Goal: Task Accomplishment & Management: Complete application form

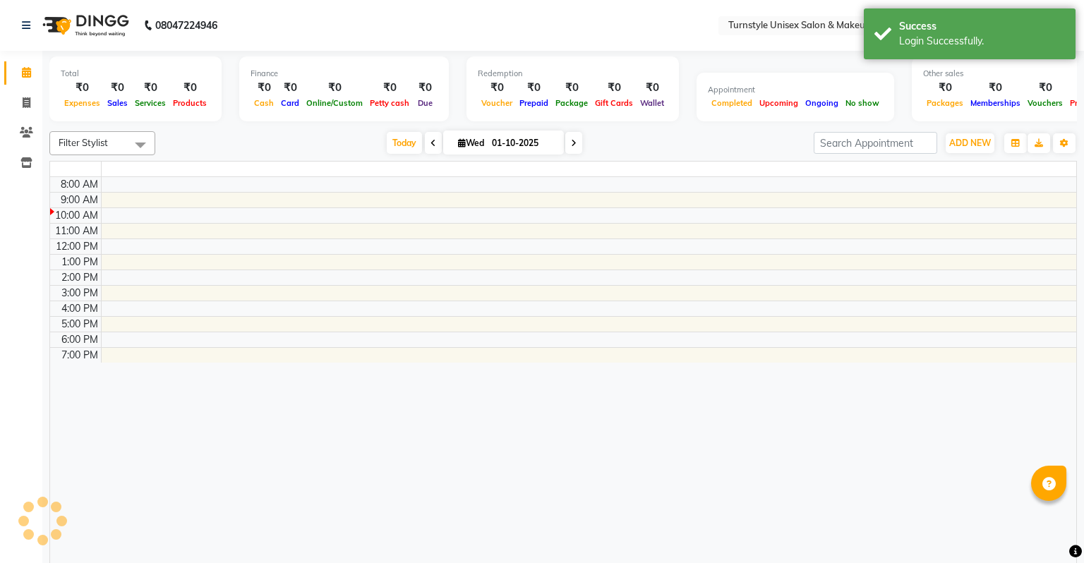
select select "en"
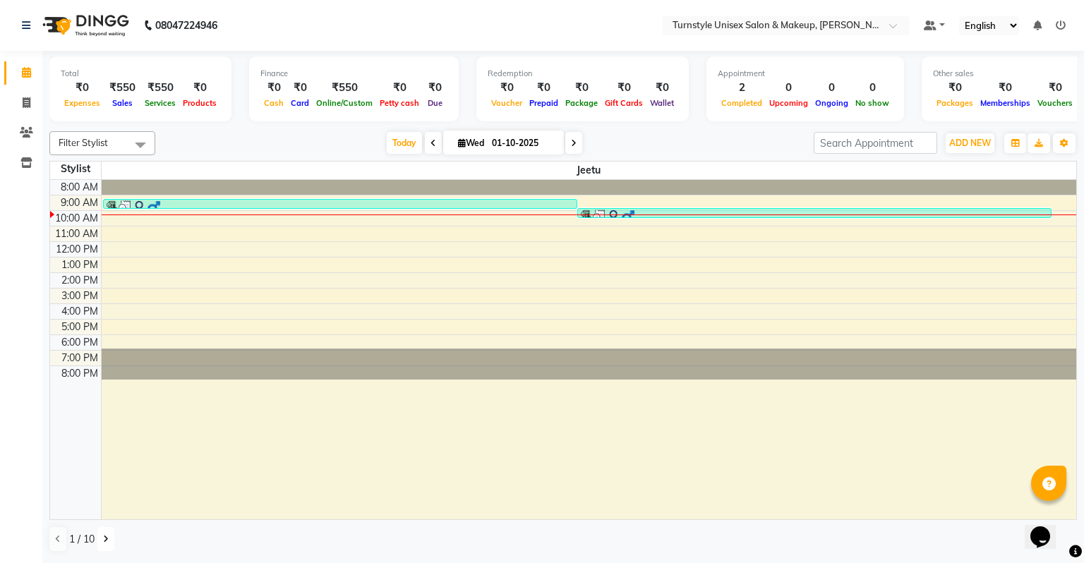
click at [106, 535] on icon at bounding box center [106, 539] width 6 height 8
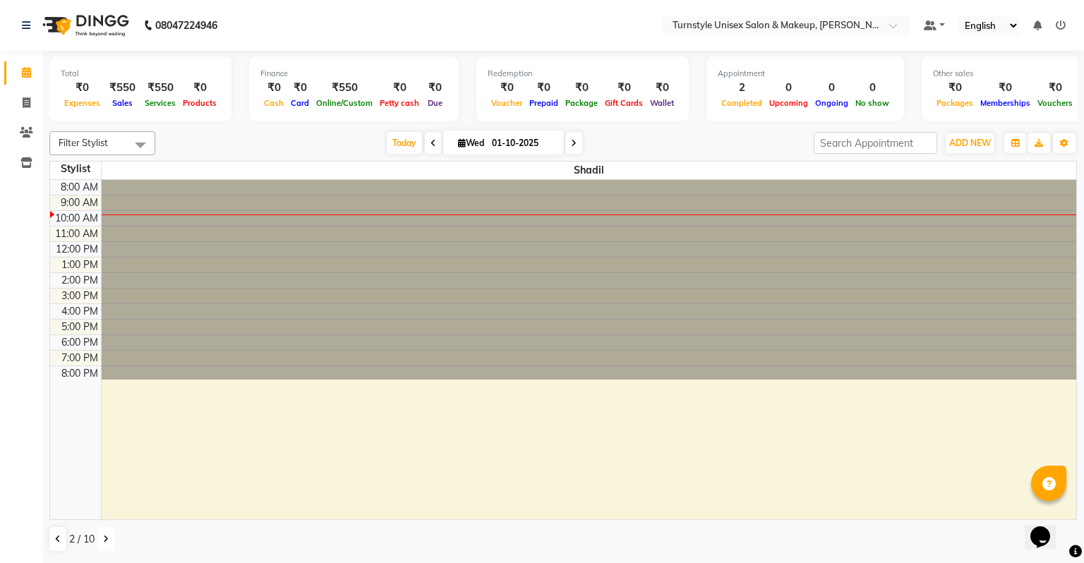
click at [104, 538] on icon at bounding box center [106, 539] width 6 height 8
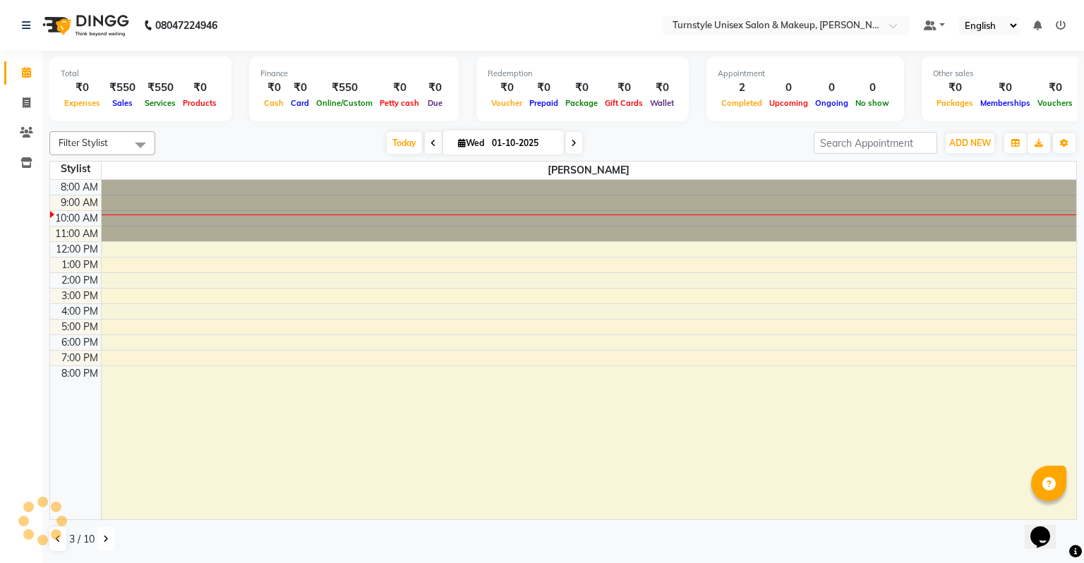
click at [102, 538] on button at bounding box center [105, 539] width 17 height 24
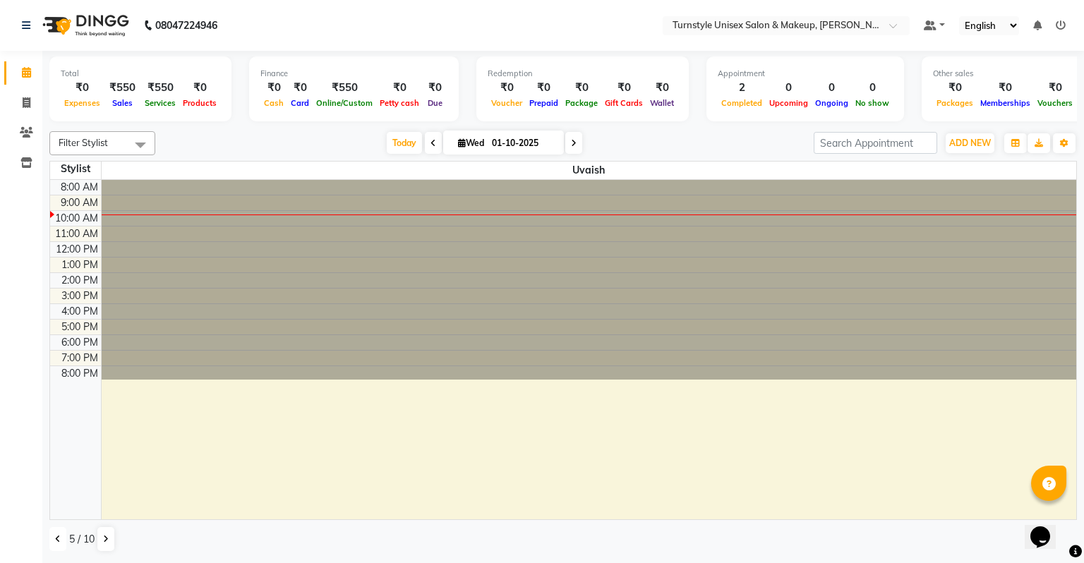
click at [54, 536] on button at bounding box center [57, 539] width 17 height 24
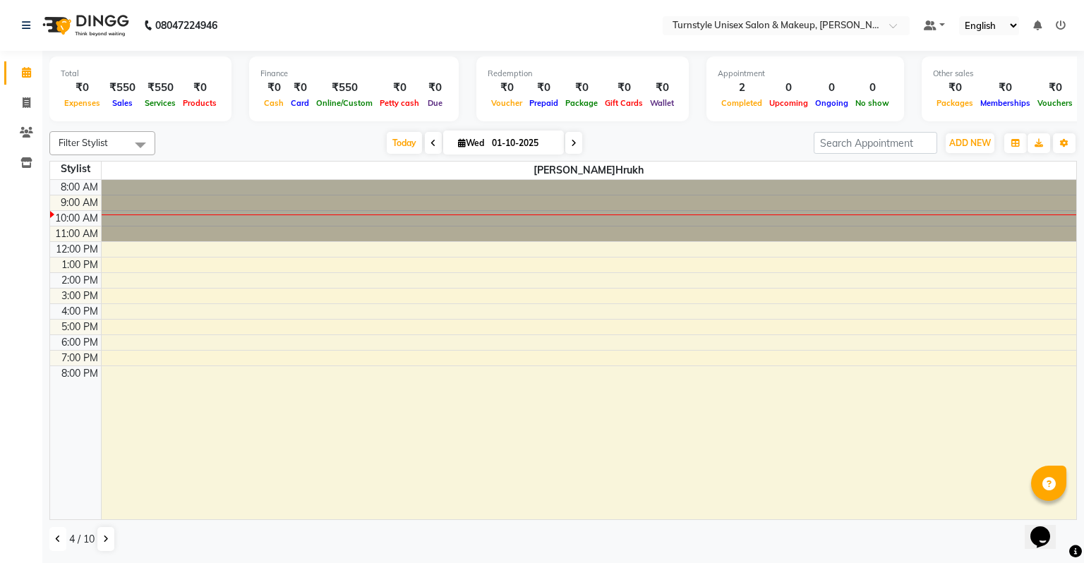
click at [56, 536] on icon at bounding box center [58, 539] width 6 height 8
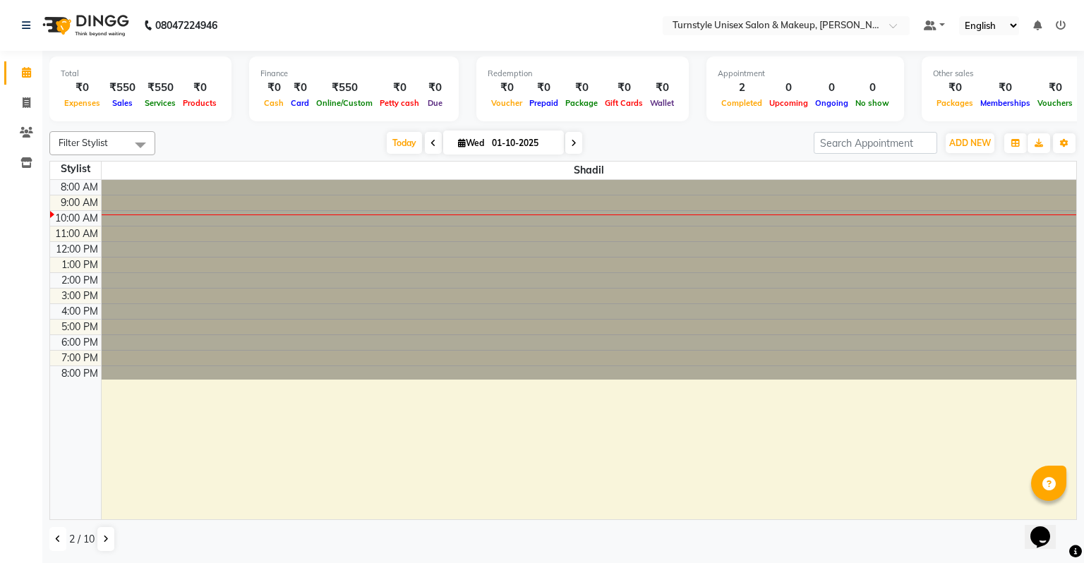
click at [56, 536] on icon at bounding box center [58, 539] width 6 height 8
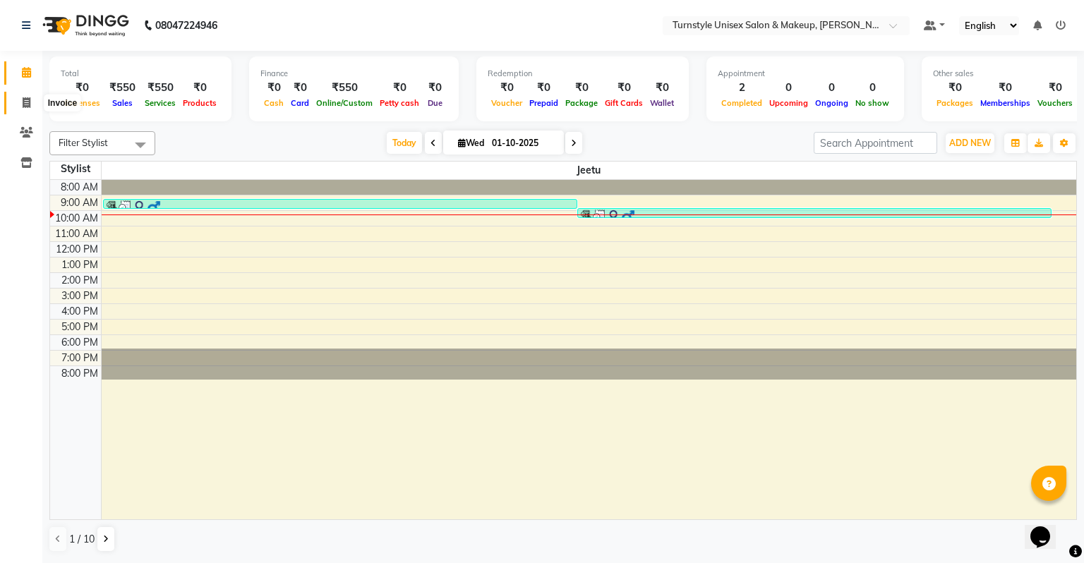
click at [23, 99] on icon at bounding box center [27, 102] width 8 height 11
select select "service"
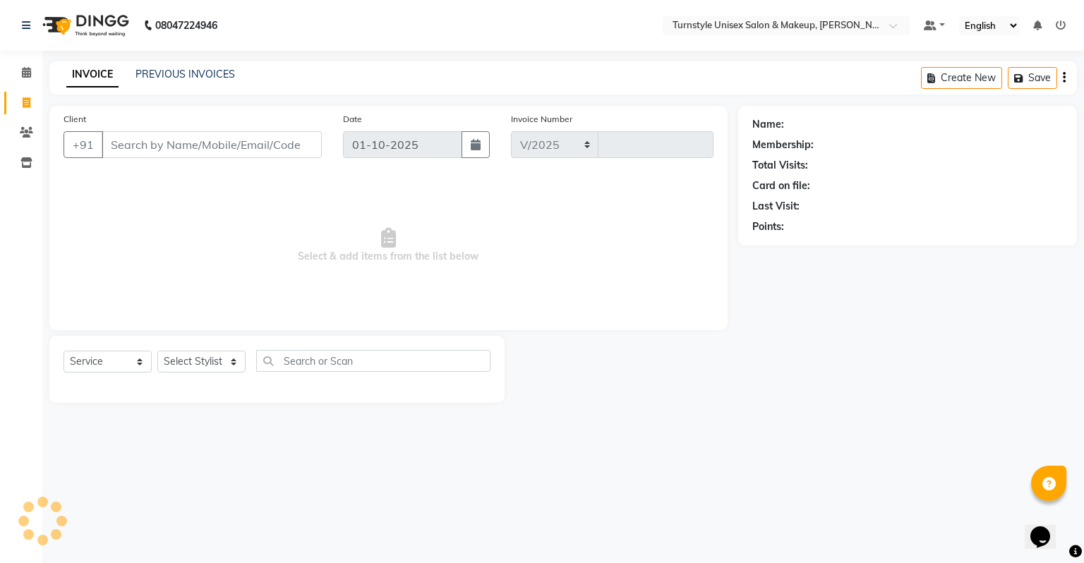
select select "9091"
type input "0004"
click at [150, 150] on input "Client" at bounding box center [212, 144] width 220 height 27
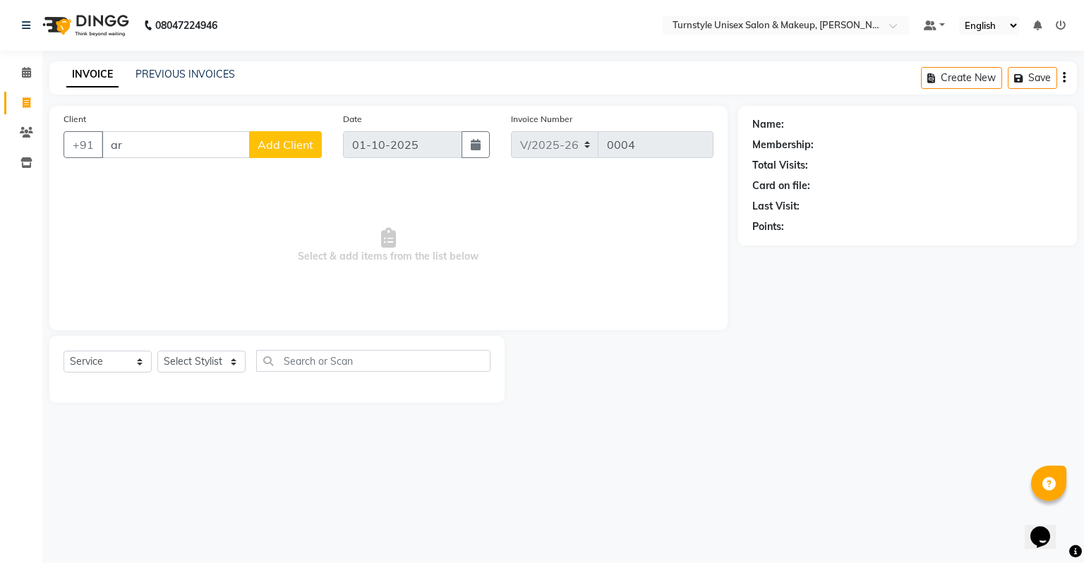
type input "a"
type input "t"
click at [25, 128] on icon at bounding box center [26, 132] width 13 height 11
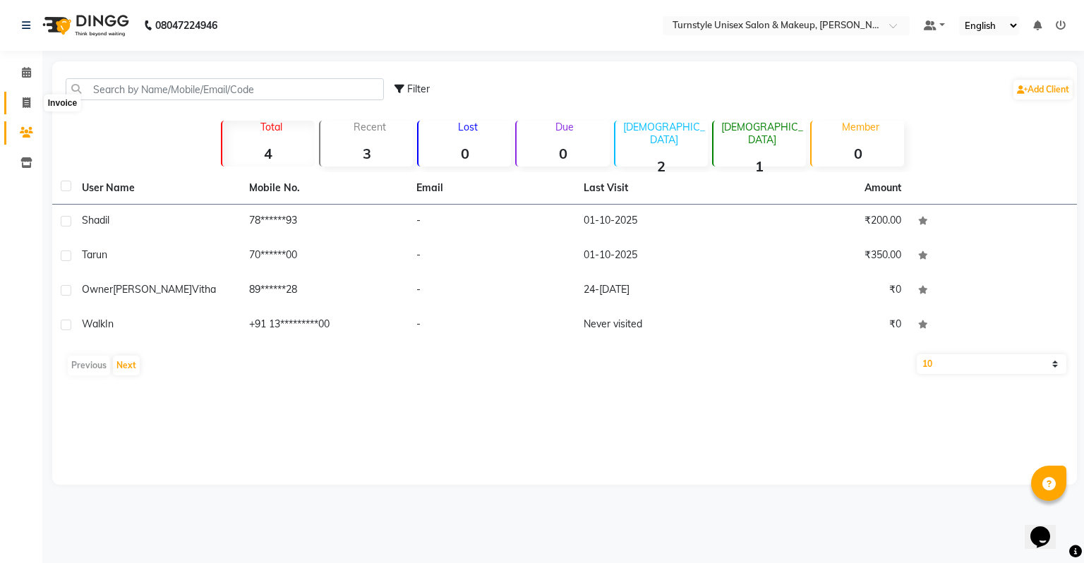
click at [21, 97] on span at bounding box center [26, 103] width 25 height 16
select select "9091"
select select "service"
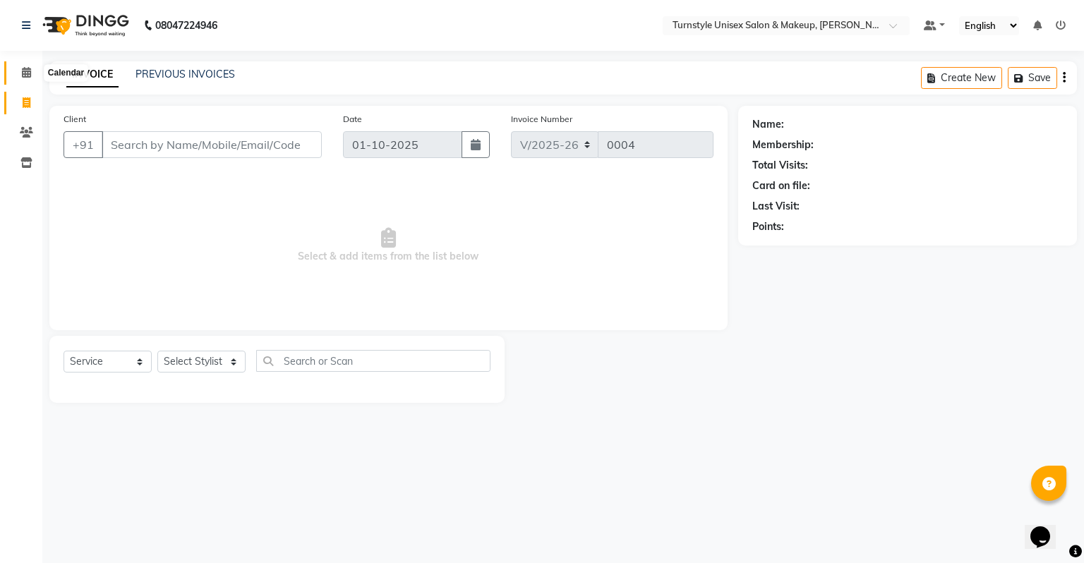
click at [20, 66] on span at bounding box center [26, 73] width 25 height 16
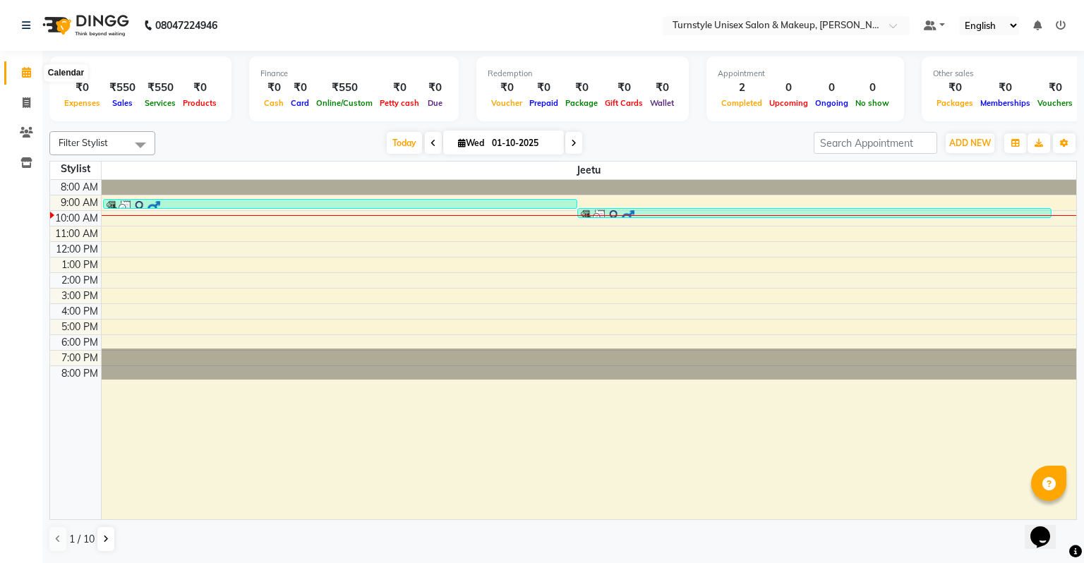
click at [23, 72] on icon at bounding box center [26, 72] width 9 height 11
click at [29, 101] on icon at bounding box center [27, 102] width 8 height 11
select select "service"
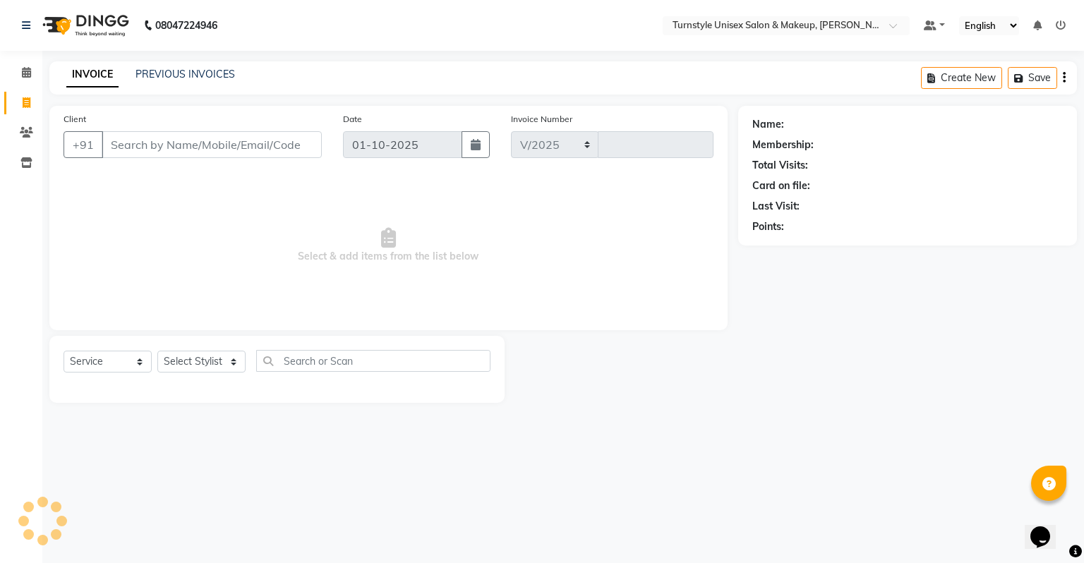
select select "9091"
type input "0004"
click at [23, 103] on icon at bounding box center [27, 102] width 8 height 11
select select "service"
select select "9091"
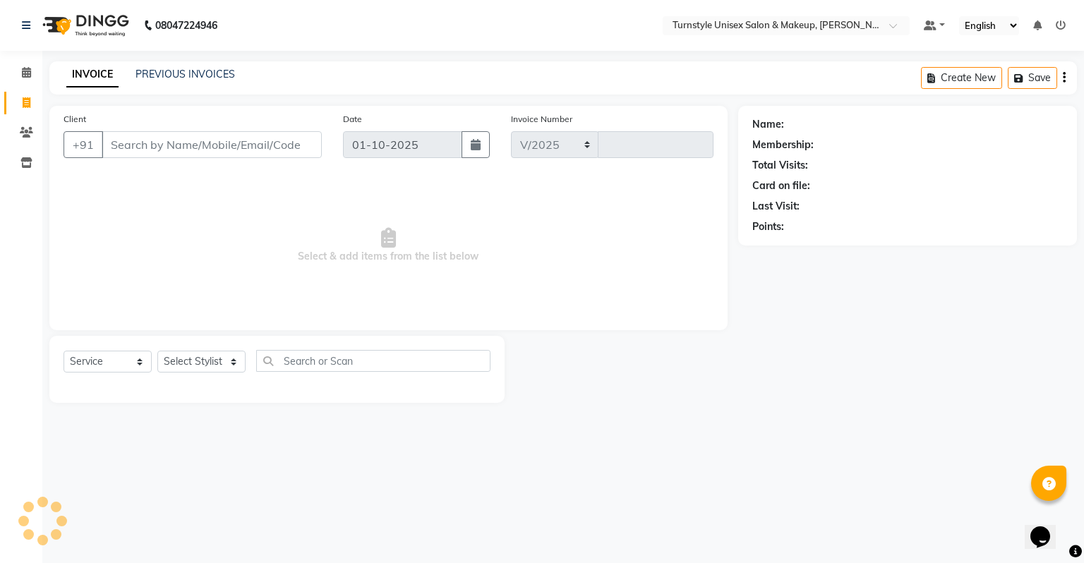
type input "0004"
click at [27, 72] on icon at bounding box center [26, 72] width 9 height 11
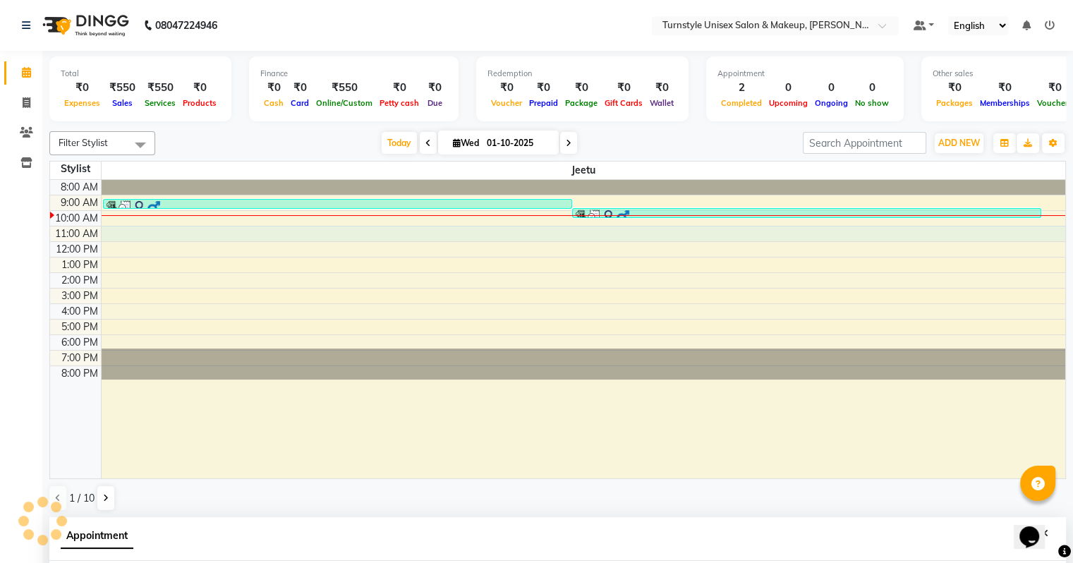
scroll to position [274, 0]
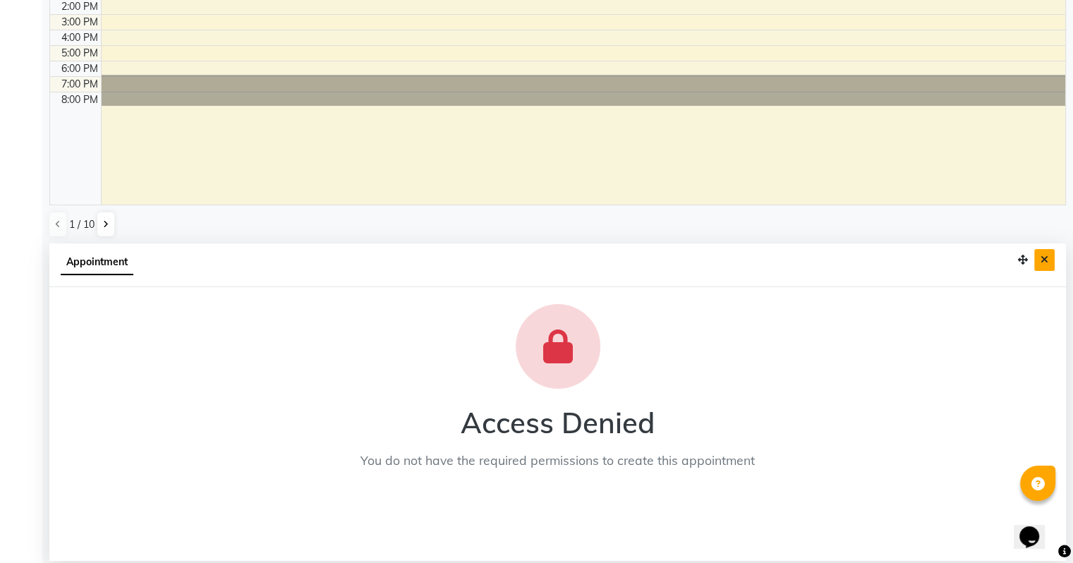
click at [1045, 259] on icon "Close" at bounding box center [1045, 260] width 8 height 10
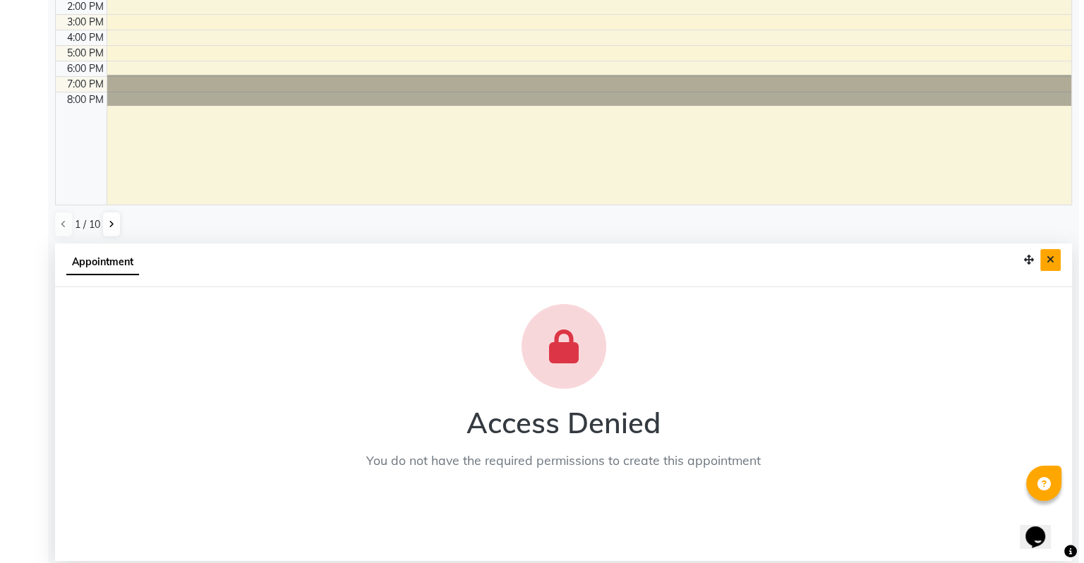
scroll to position [0, 0]
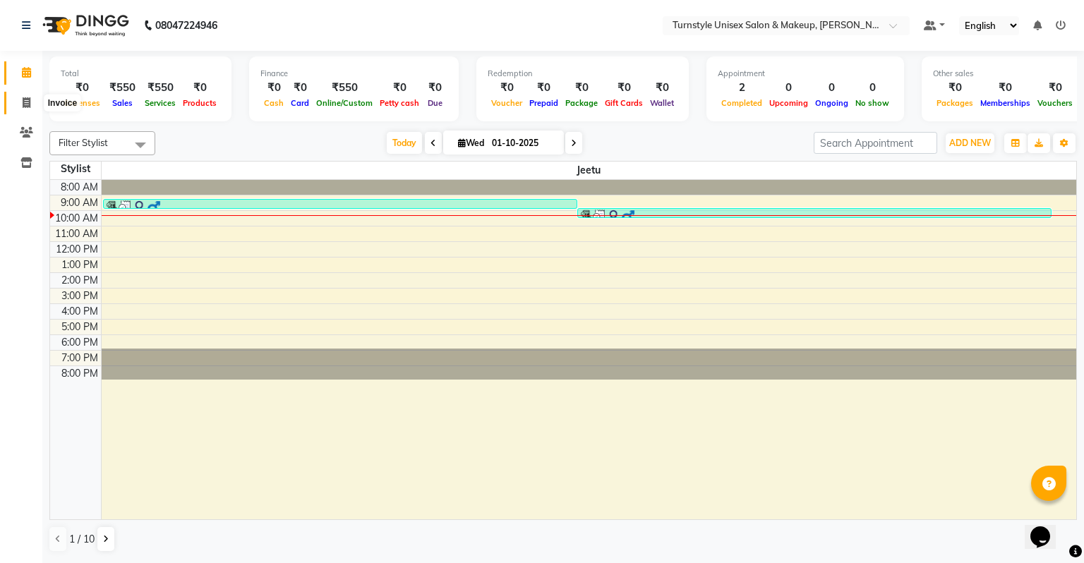
click at [23, 103] on icon at bounding box center [27, 102] width 8 height 11
select select "service"
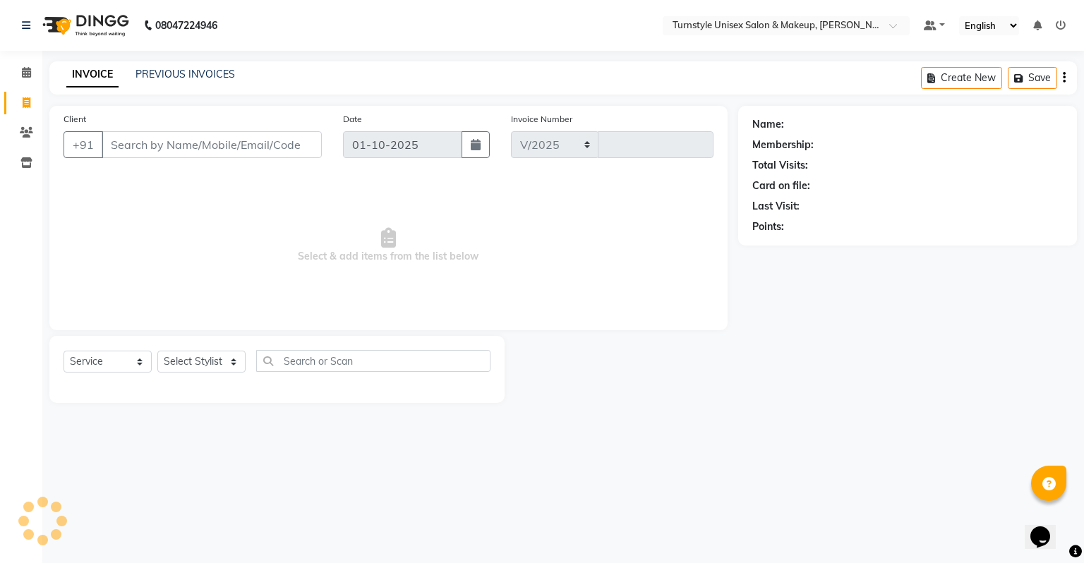
select select "9091"
type input "0004"
click at [179, 140] on input "Client" at bounding box center [212, 144] width 220 height 27
click at [181, 141] on input "Client" at bounding box center [212, 144] width 220 height 27
type input "8807654606"
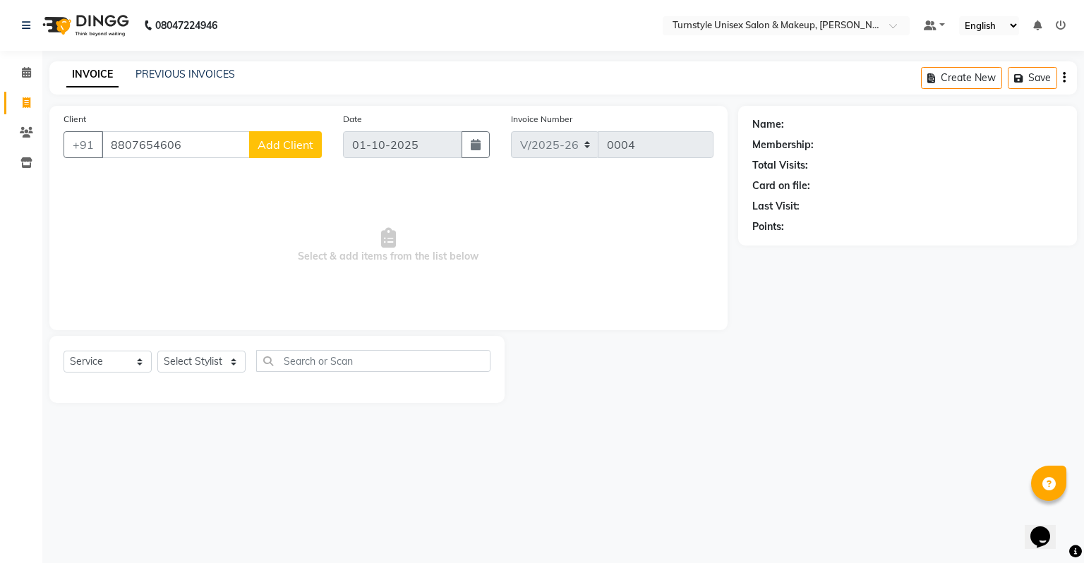
click at [287, 145] on span "Add Client" at bounding box center [286, 145] width 56 height 14
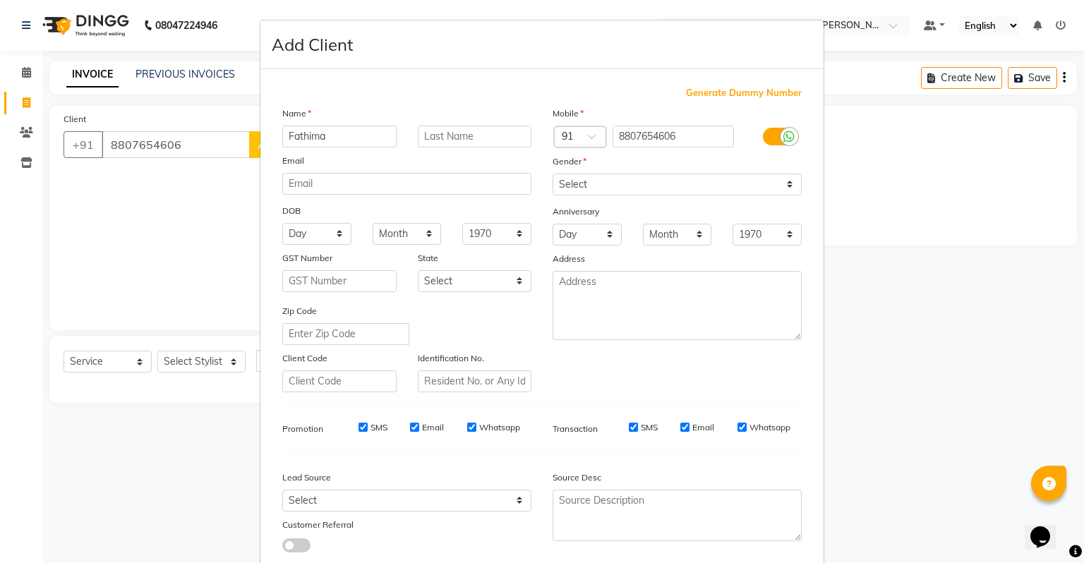
type input "Fathima"
click at [580, 185] on select "Select [DEMOGRAPHIC_DATA] [DEMOGRAPHIC_DATA] Other Prefer Not To Say" at bounding box center [677, 185] width 249 height 22
select select "[DEMOGRAPHIC_DATA]"
click at [553, 174] on select "Select [DEMOGRAPHIC_DATA] [DEMOGRAPHIC_DATA] Other Prefer Not To Say" at bounding box center [677, 185] width 249 height 22
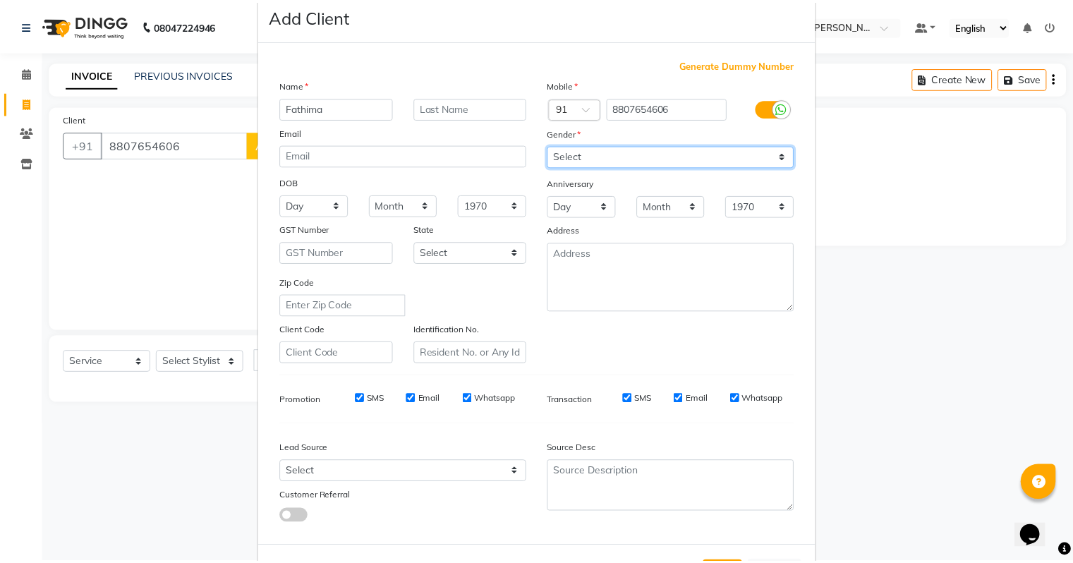
scroll to position [71, 0]
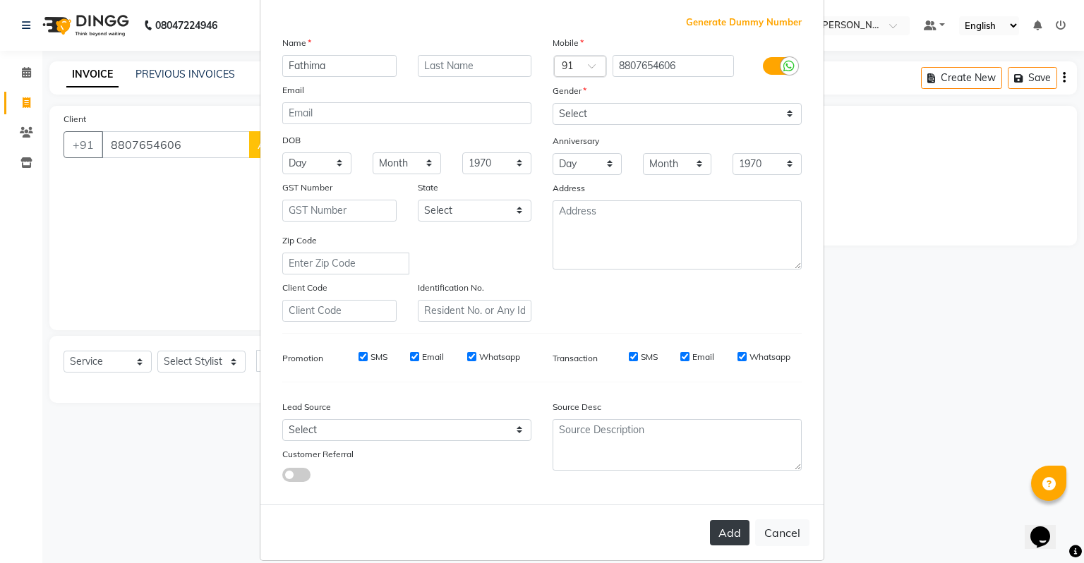
click at [723, 538] on button "Add" at bounding box center [730, 532] width 40 height 25
type input "88******06"
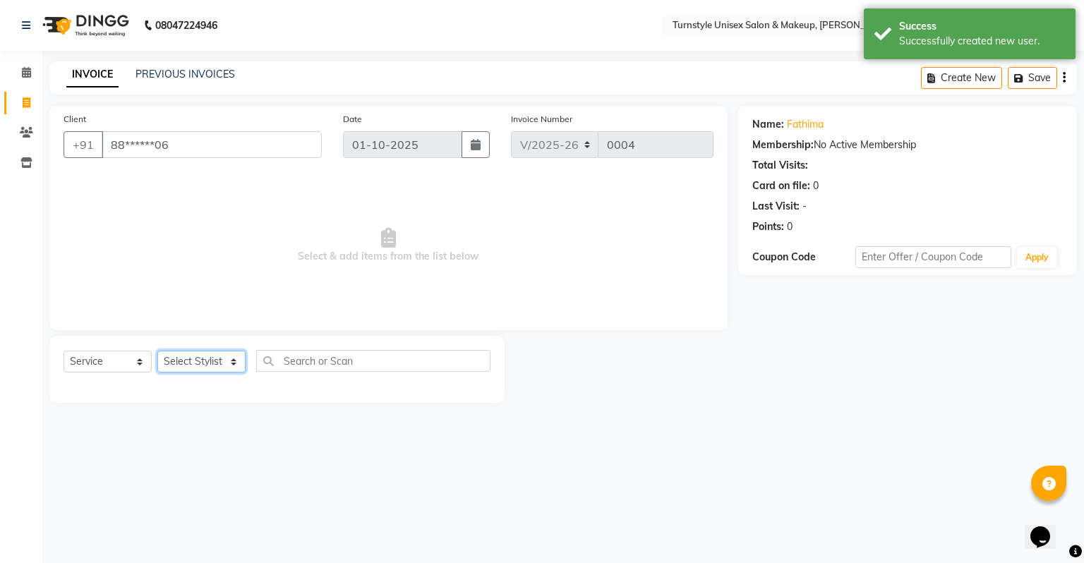
click at [203, 361] on select "Select Styli[PERSON_NAME]e[PERSON_NAME]ita [PERSON_NAME]ara Semo[PERSON_NAME]uk…" at bounding box center [201, 362] width 88 height 22
click at [109, 365] on select "Select Service Product Membership Package Voucher Prepaid Gift Card" at bounding box center [108, 362] width 88 height 22
click at [178, 363] on select "Select Styli[PERSON_NAME]e[PERSON_NAME]ita [PERSON_NAME]ara Semo[PERSON_NAME]uk…" at bounding box center [201, 362] width 88 height 22
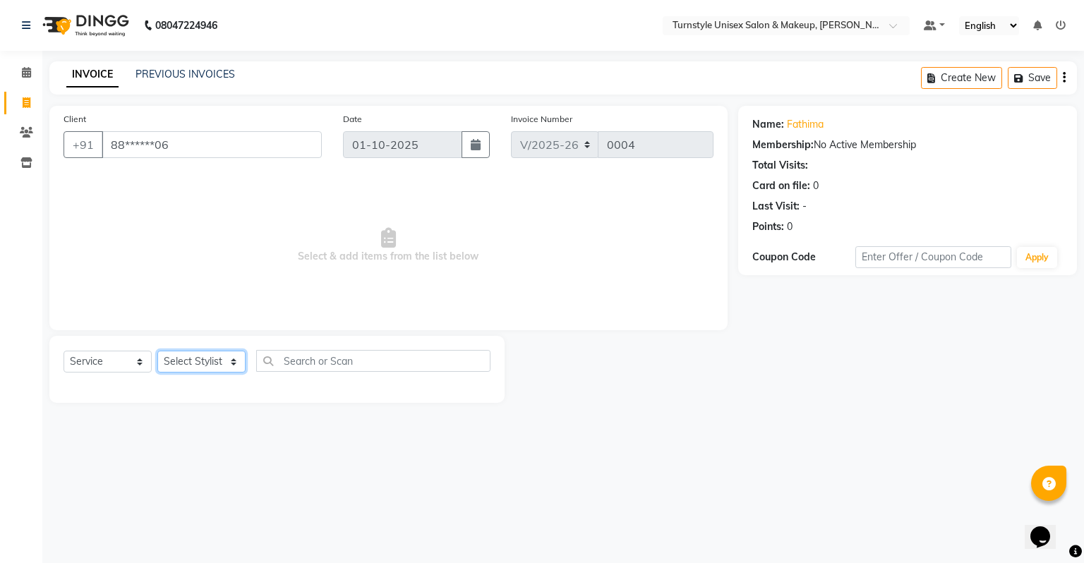
select select "93343"
click at [157, 351] on select "Select Styli[PERSON_NAME]e[PERSON_NAME]ita [PERSON_NAME]ara Semo[PERSON_NAME]uk…" at bounding box center [201, 362] width 88 height 22
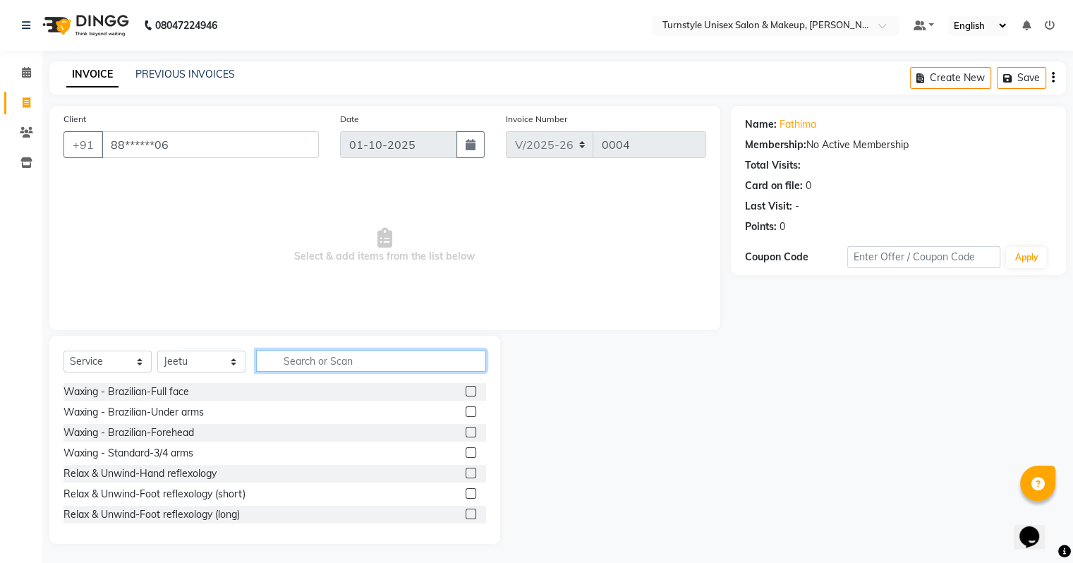
click at [305, 364] on input "text" at bounding box center [371, 361] width 230 height 22
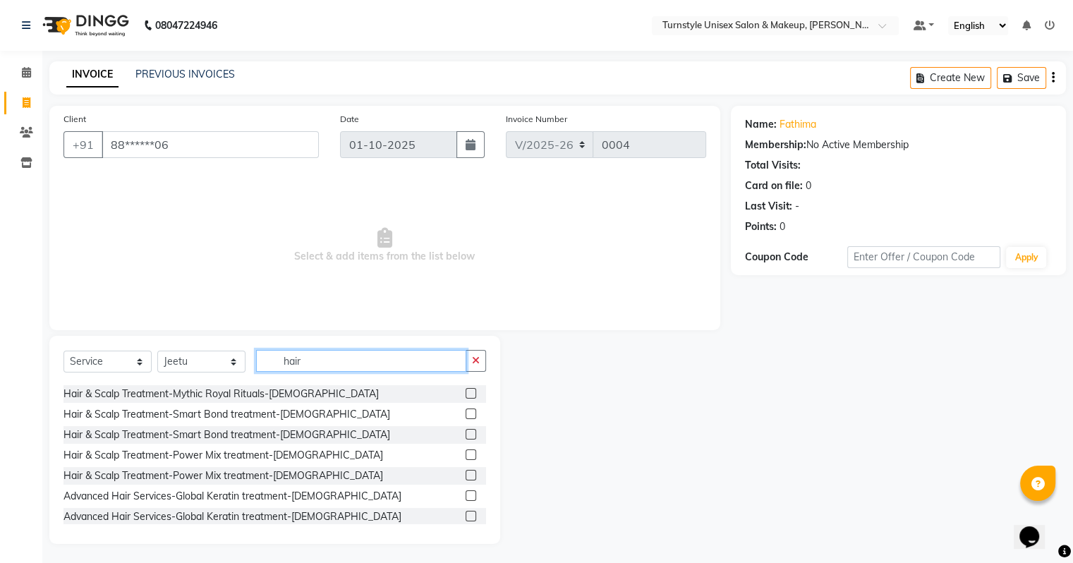
scroll to position [635, 0]
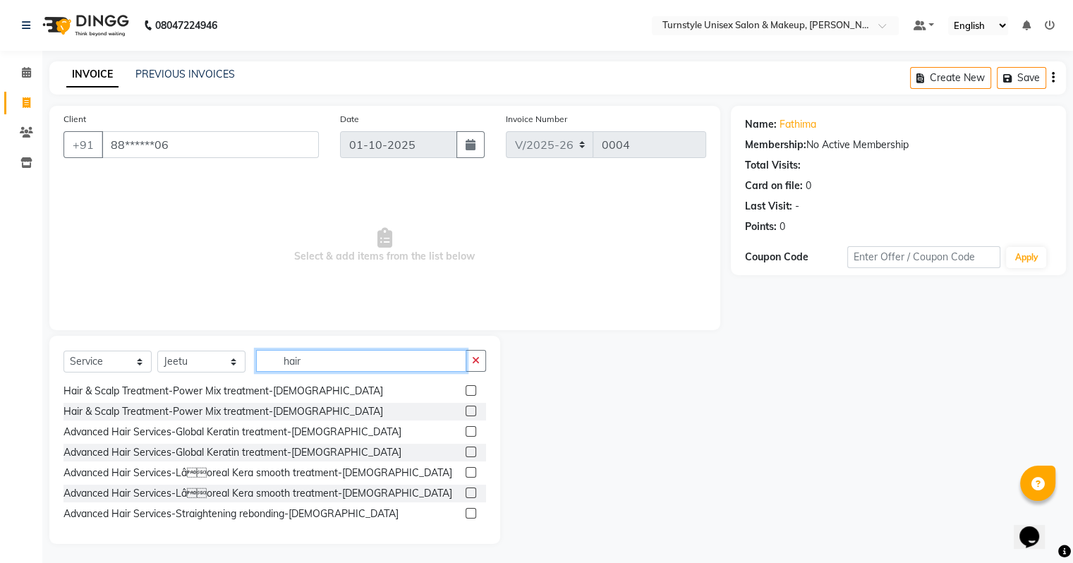
type input "hair"
click at [195, 367] on select "Select Styli[PERSON_NAME]e[PERSON_NAME]ita [PERSON_NAME]ara Semo[PERSON_NAME]uk…" at bounding box center [201, 362] width 88 height 22
select select "93350"
click at [157, 351] on select "Select Styli[PERSON_NAME]e[PERSON_NAME]ita [PERSON_NAME]ara Semo[PERSON_NAME]uk…" at bounding box center [201, 362] width 88 height 22
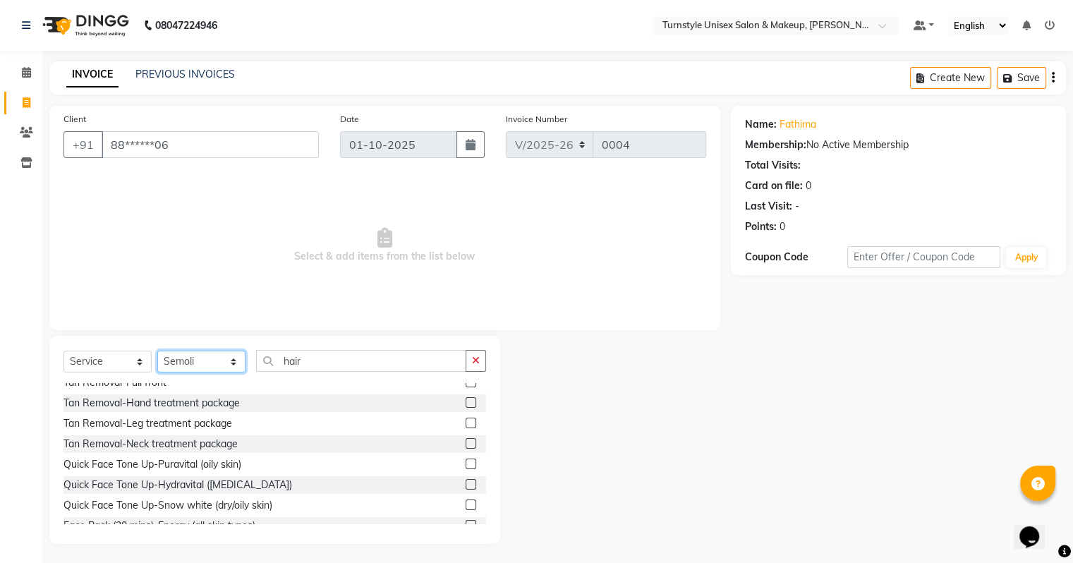
scroll to position [1059, 0]
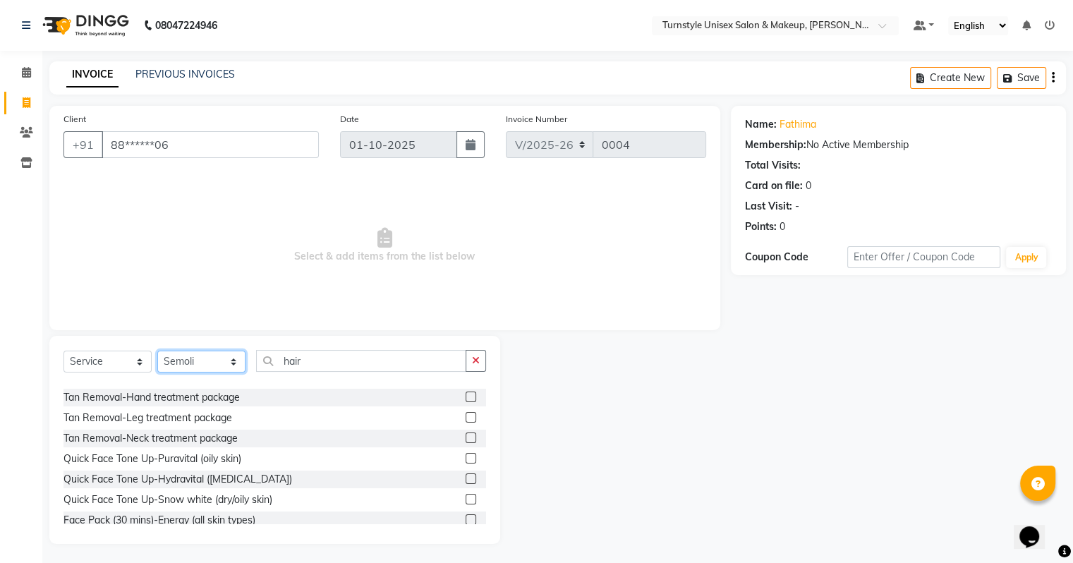
click at [215, 363] on select "Select Styli[PERSON_NAME]e[PERSON_NAME]ita [PERSON_NAME]ara Semo[PERSON_NAME]uk…" at bounding box center [201, 362] width 88 height 22
click at [313, 294] on span "Select & add items from the list below" at bounding box center [385, 245] width 643 height 141
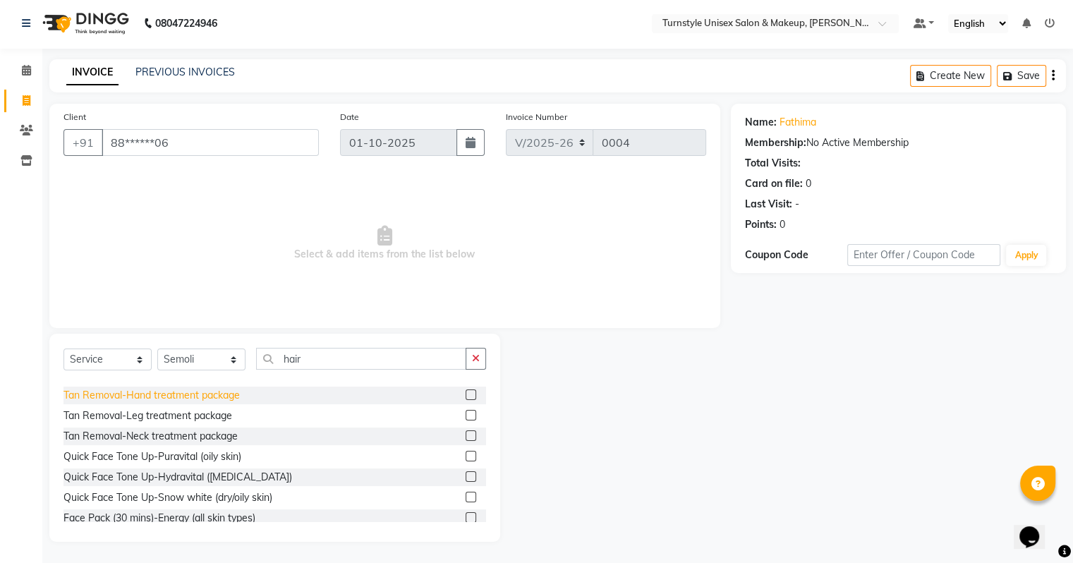
click at [209, 397] on div "Tan Removal-Hand treatment package" at bounding box center [152, 395] width 176 height 15
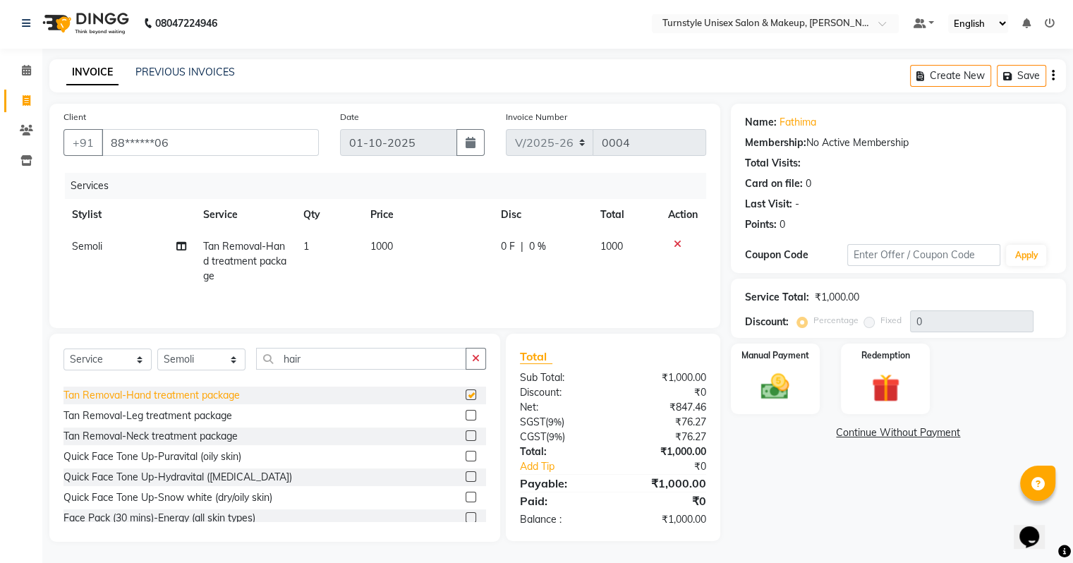
checkbox input "false"
click at [776, 383] on img at bounding box center [775, 388] width 47 height 34
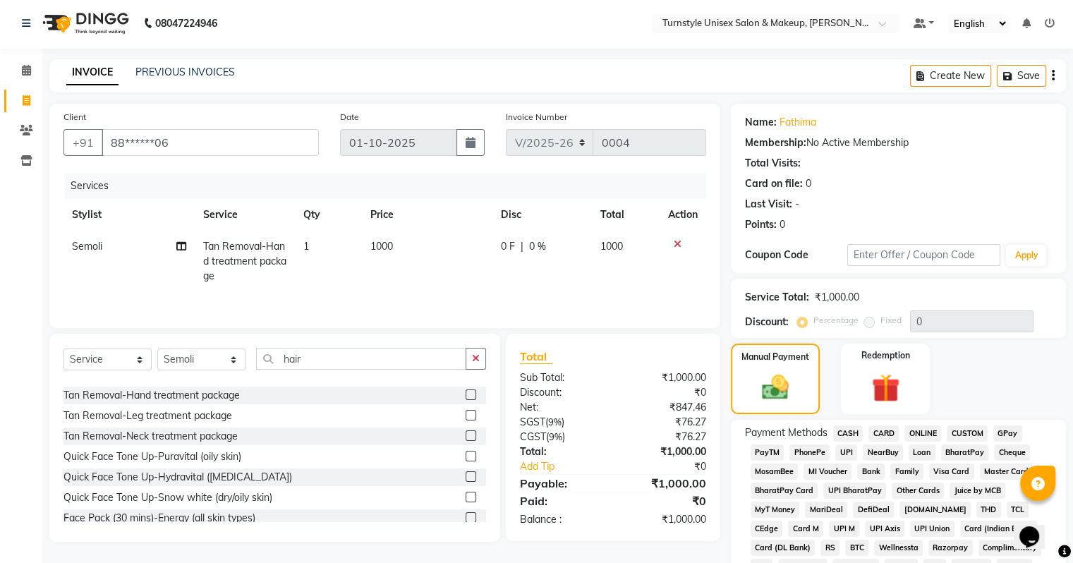
click at [855, 436] on span "CASH" at bounding box center [849, 434] width 30 height 16
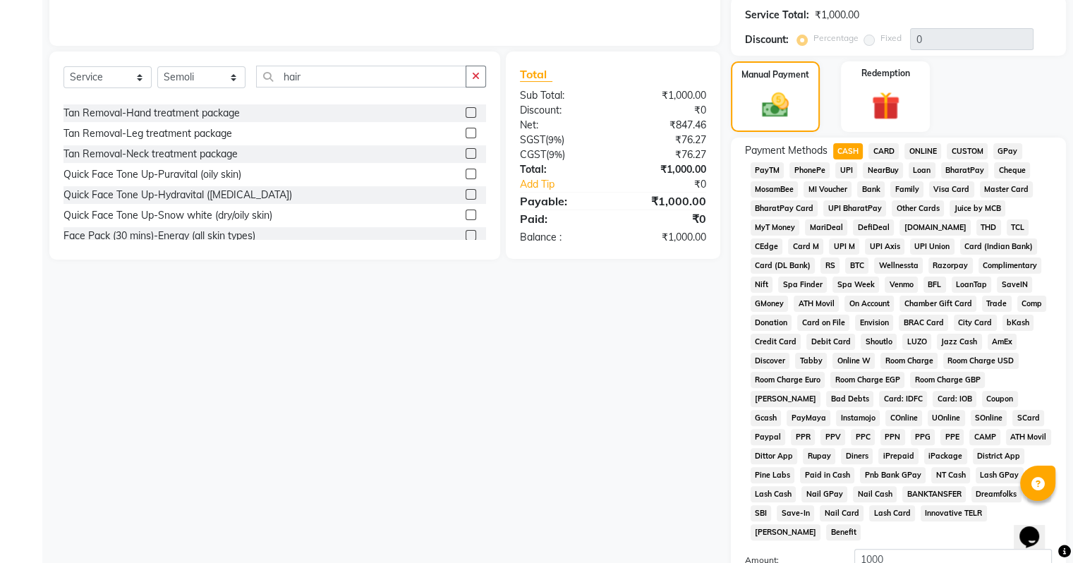
scroll to position [387, 0]
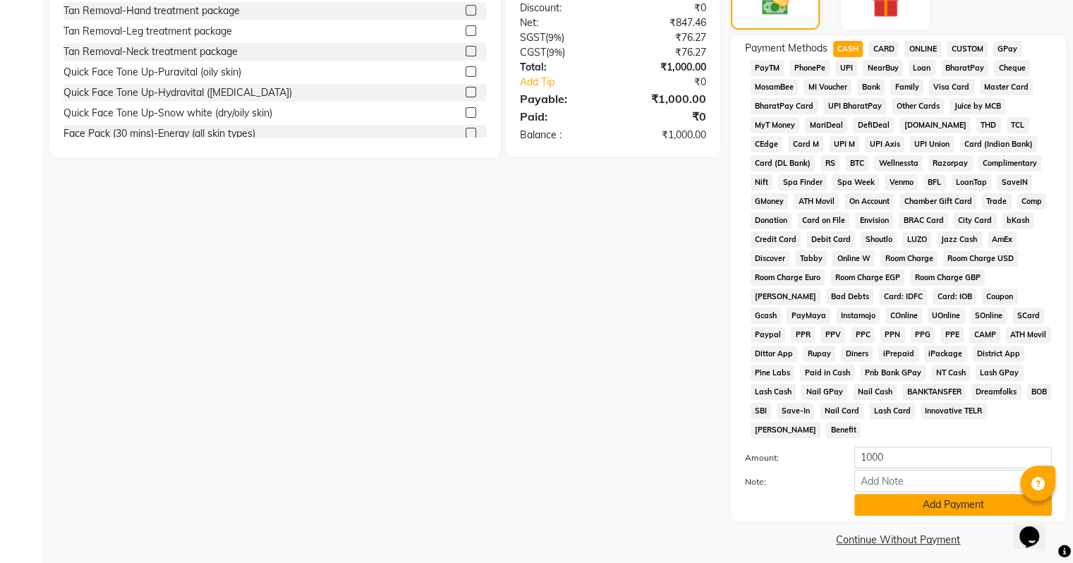
click at [950, 494] on button "Add Payment" at bounding box center [954, 505] width 198 height 22
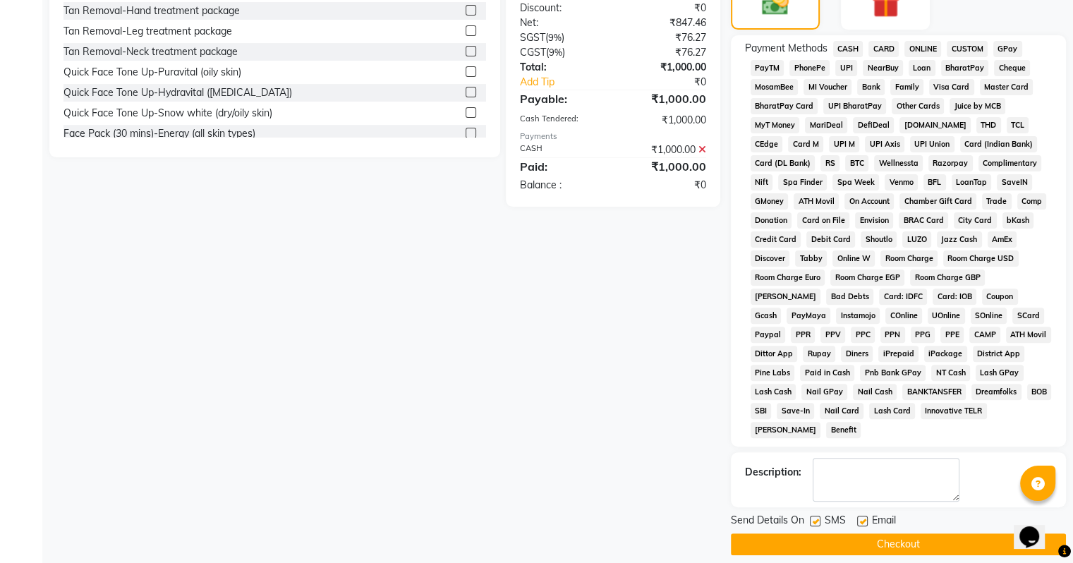
scroll to position [391, 0]
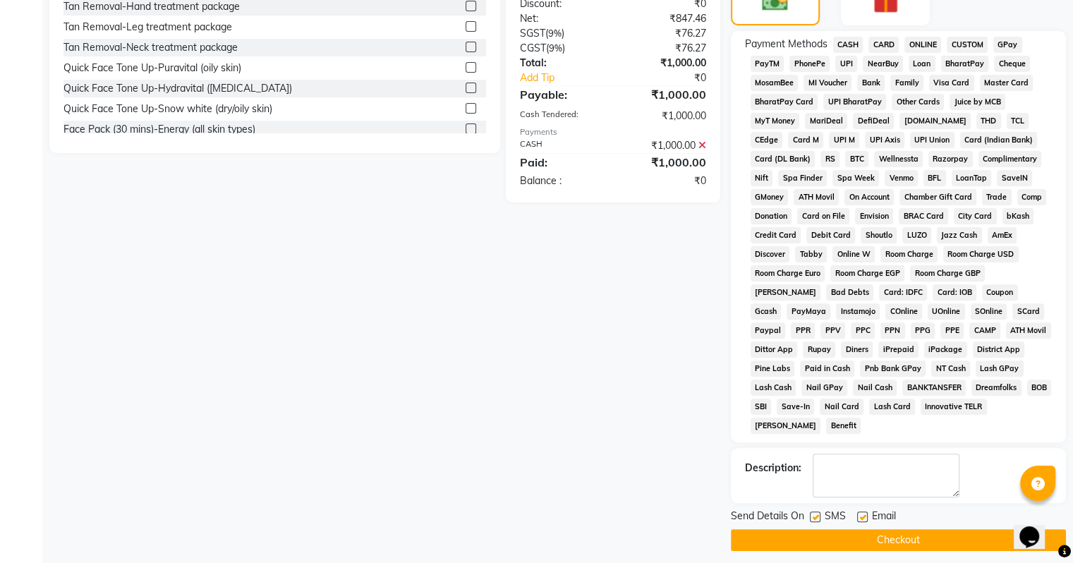
click at [862, 512] on label at bounding box center [863, 517] width 11 height 11
click at [862, 513] on input "checkbox" at bounding box center [862, 517] width 9 height 9
checkbox input "false"
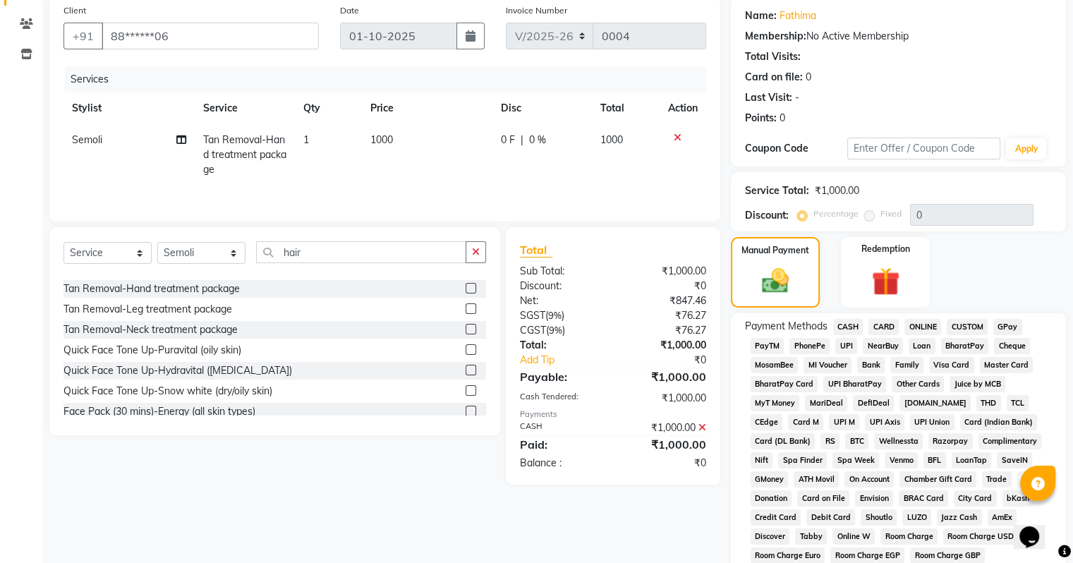
scroll to position [0, 0]
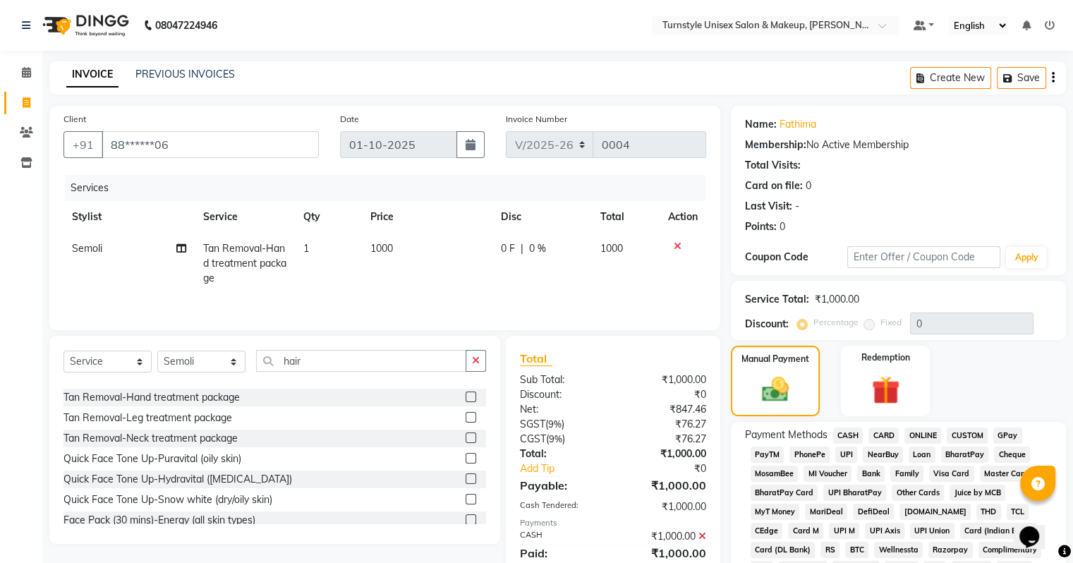
click at [1054, 78] on icon "button" at bounding box center [1053, 78] width 3 height 1
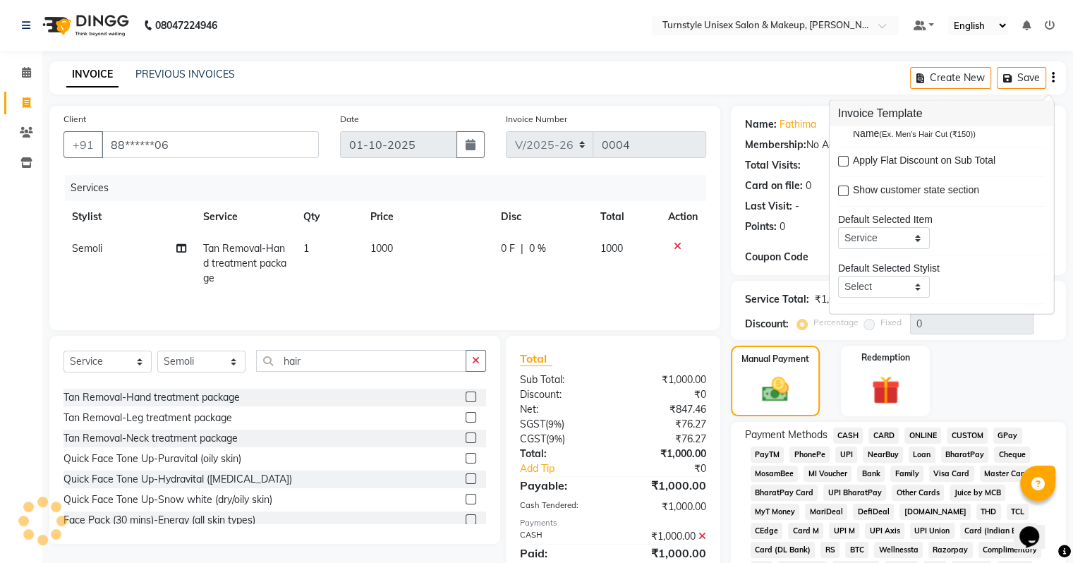
scroll to position [50, 0]
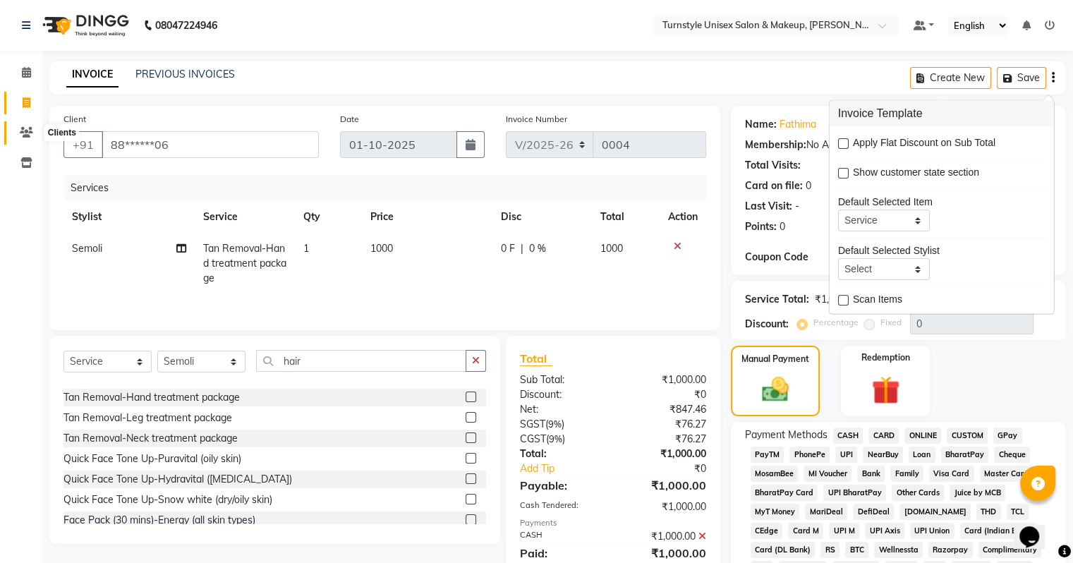
click at [35, 129] on span at bounding box center [26, 133] width 25 height 16
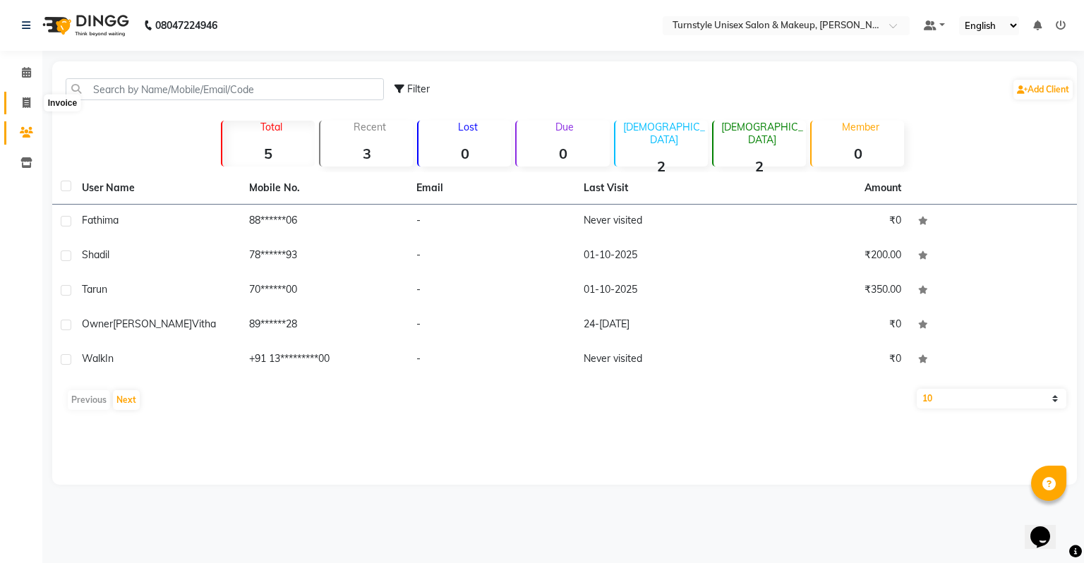
click at [26, 97] on icon at bounding box center [27, 102] width 8 height 11
select select "9091"
select select "service"
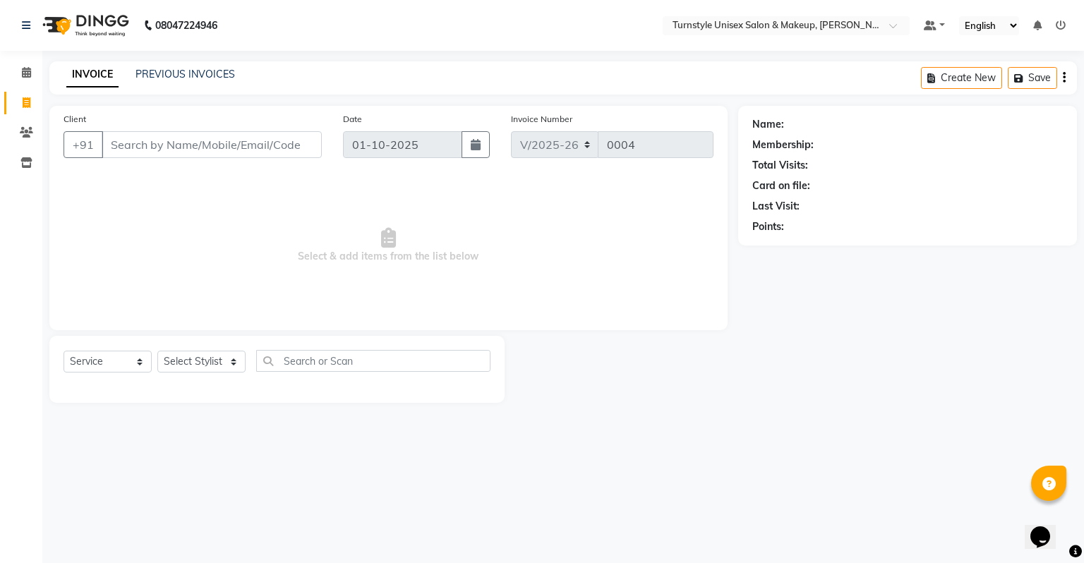
click at [222, 152] on input "Client" at bounding box center [212, 144] width 220 height 27
drag, startPoint x: 567, startPoint y: 415, endPoint x: 507, endPoint y: 386, distance: 67.2
click at [558, 415] on main "INVOICE PREVIOUS INVOICES Create New Save Client +91 Date 01-[DATE]voice Number…" at bounding box center [563, 242] width 1042 height 363
click at [494, 383] on div "Select Service Product Membership Package Voucher Prepaid Gift Card Select Styl…" at bounding box center [276, 369] width 455 height 67
click at [168, 144] on input "Client" at bounding box center [212, 144] width 220 height 27
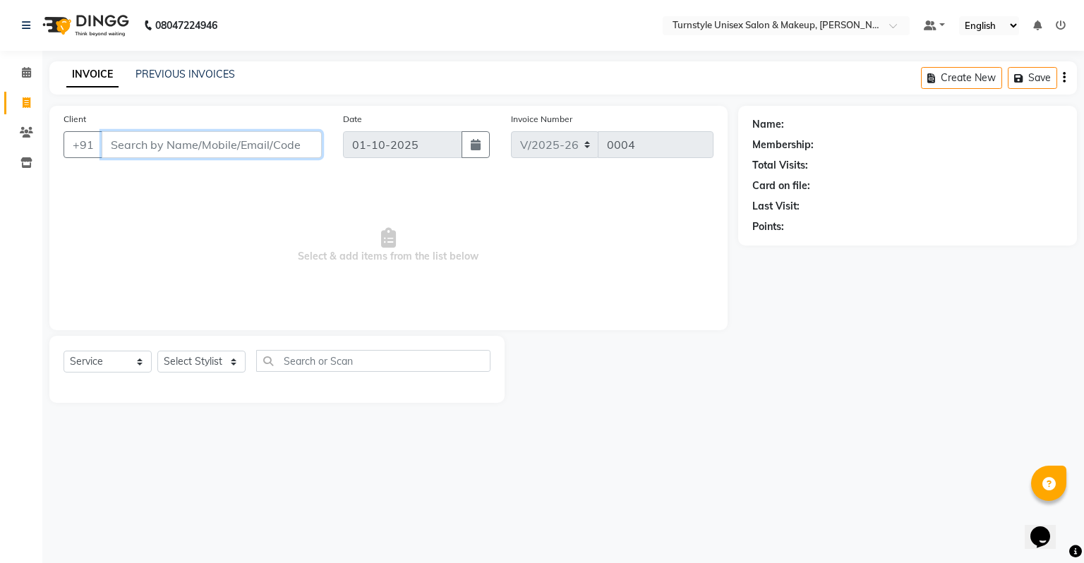
click at [168, 144] on input "Client" at bounding box center [212, 144] width 220 height 27
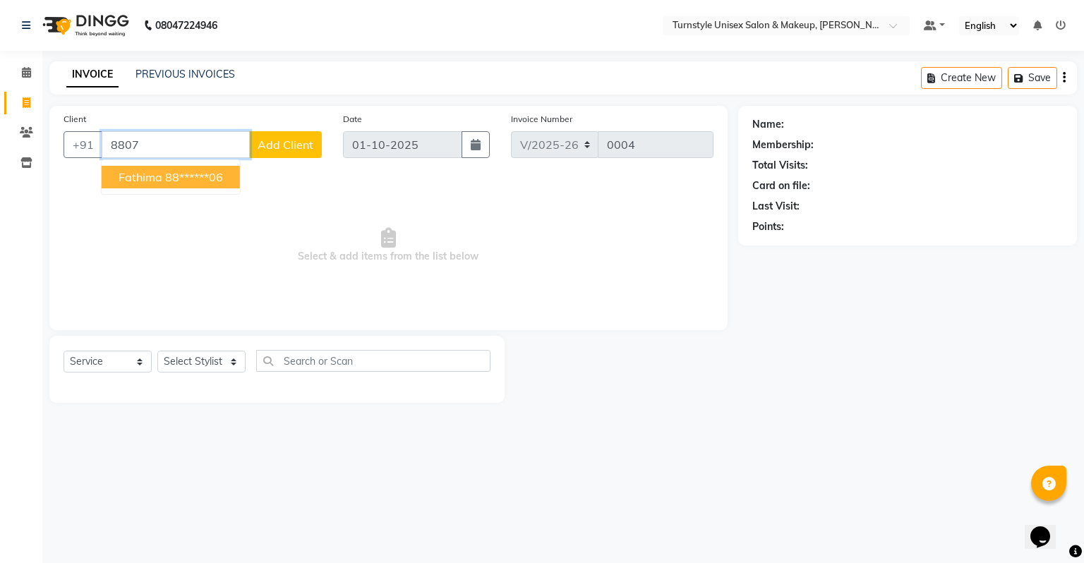
click at [152, 174] on span "Fathima" at bounding box center [141, 177] width 44 height 14
type input "88******06"
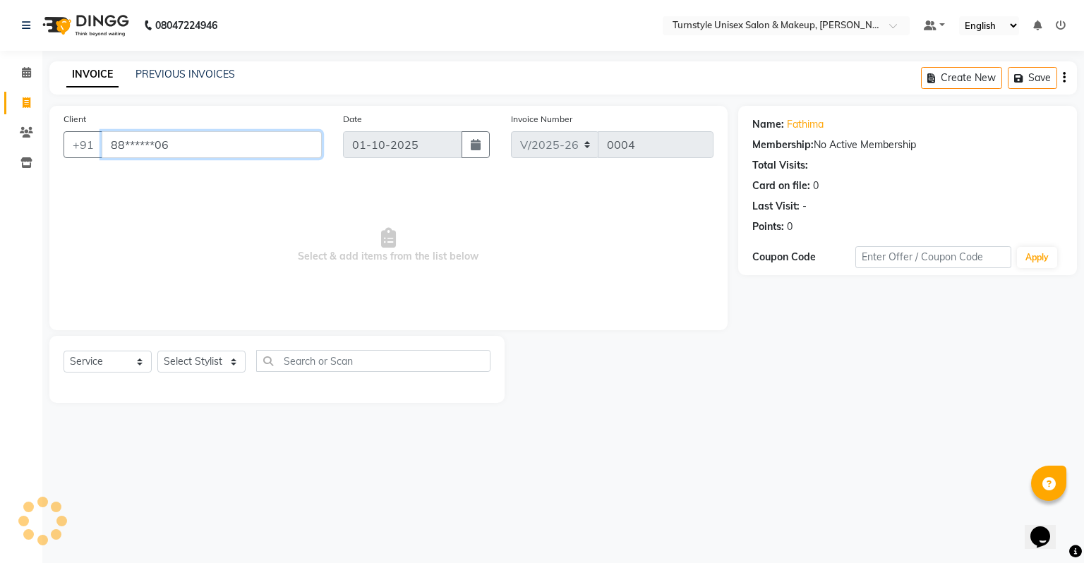
click at [237, 151] on input "88******06" at bounding box center [212, 144] width 220 height 27
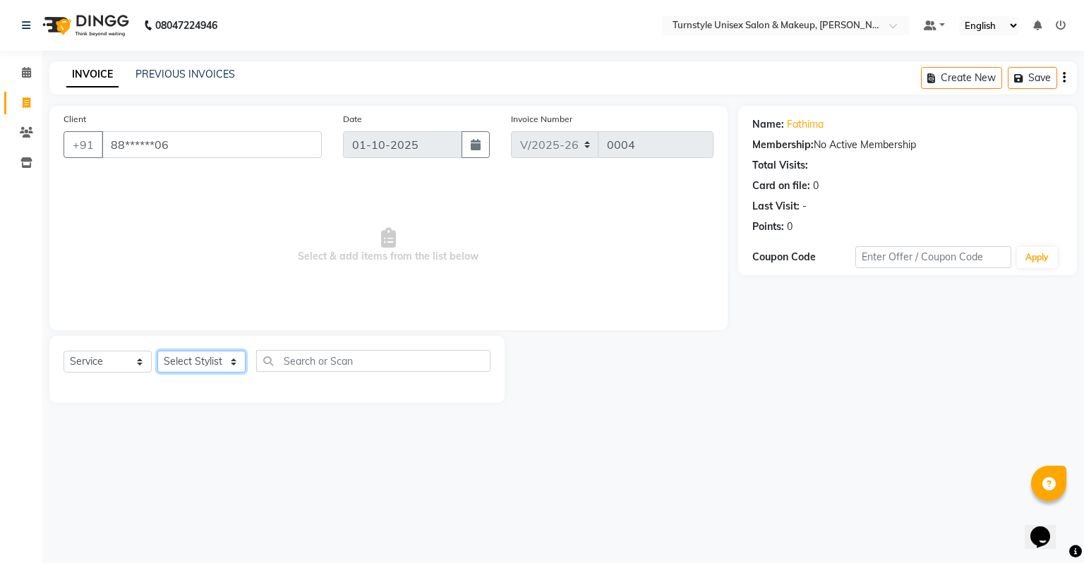
click at [181, 363] on select "Select Styli[PERSON_NAME]e[PERSON_NAME]ita [PERSON_NAME]ara Semo[PERSON_NAME]uk…" at bounding box center [201, 362] width 88 height 22
select select "93343"
click at [157, 351] on select "Select Styli[PERSON_NAME]e[PERSON_NAME]ita [PERSON_NAME]ara Semo[PERSON_NAME]uk…" at bounding box center [201, 362] width 88 height 22
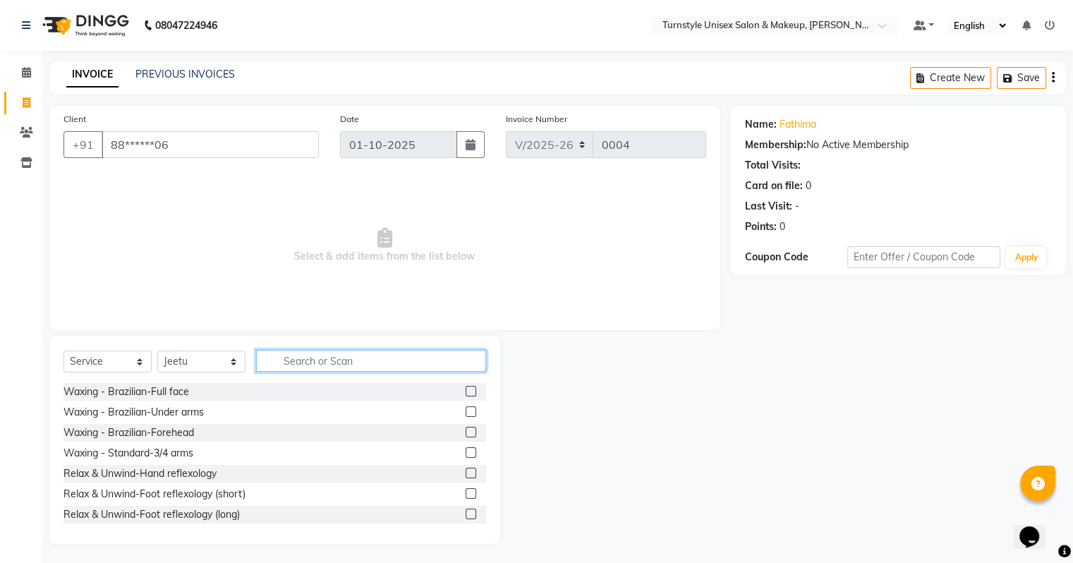
click at [331, 368] on input "text" at bounding box center [371, 361] width 230 height 22
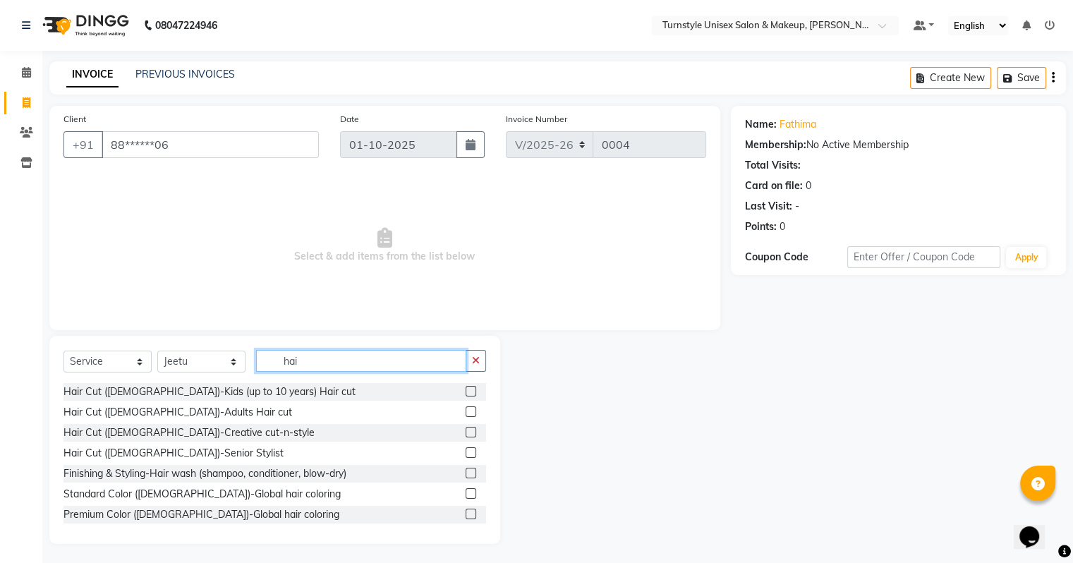
type input "hai"
drag, startPoint x: 471, startPoint y: 406, endPoint x: 563, endPoint y: 464, distance: 109.1
click at [563, 464] on div at bounding box center [615, 440] width 231 height 208
click at [466, 408] on label at bounding box center [471, 412] width 11 height 11
click at [466, 408] on input "checkbox" at bounding box center [470, 412] width 9 height 9
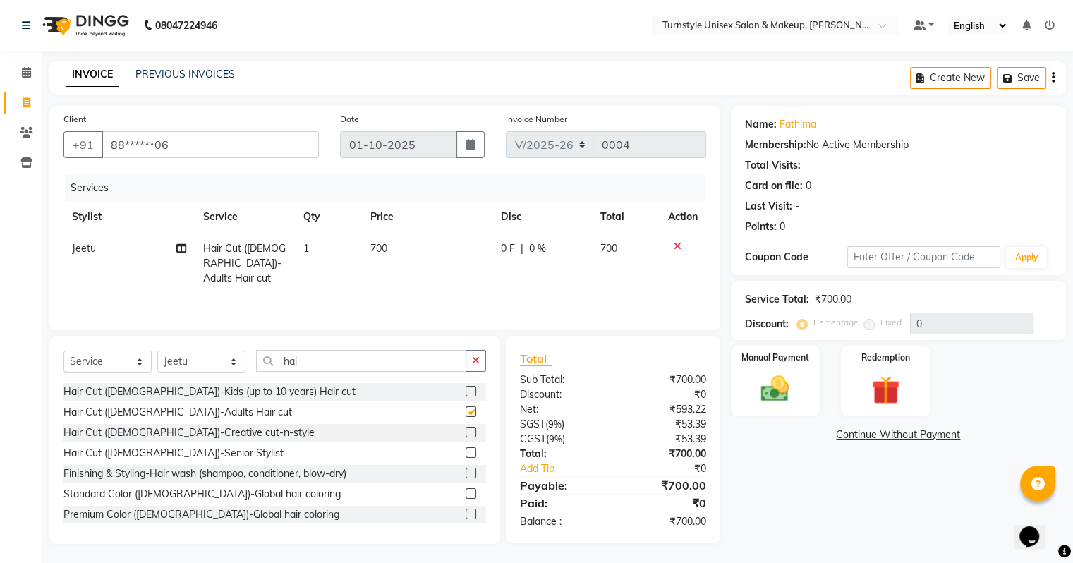
checkbox input "false"
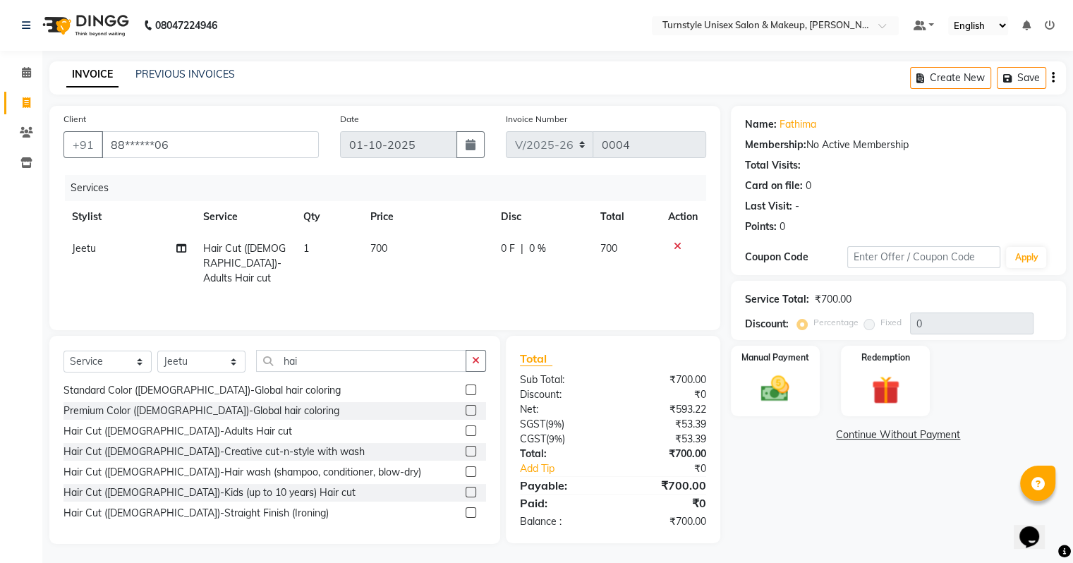
scroll to position [111, 0]
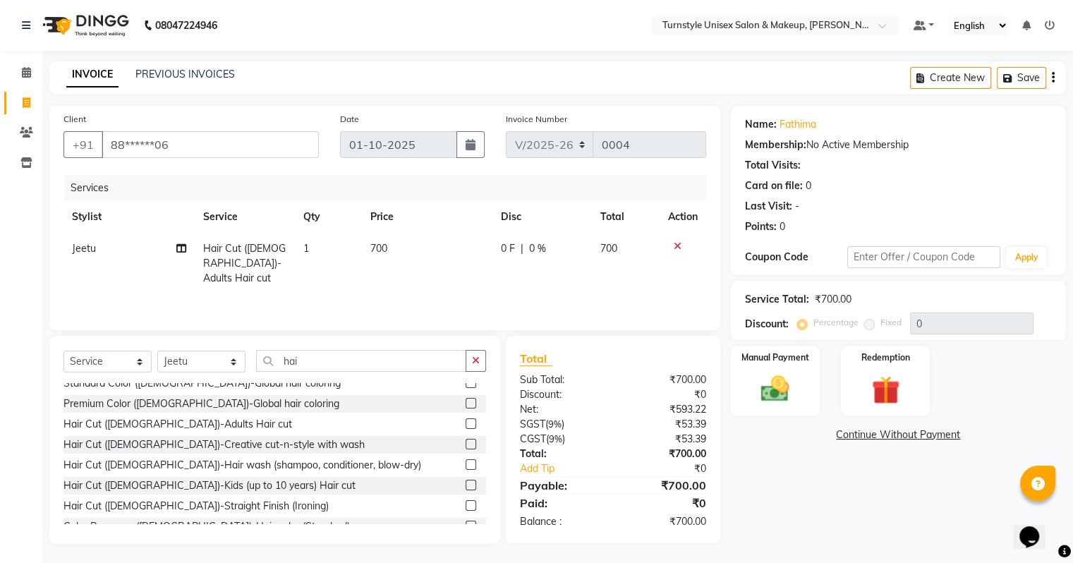
click at [466, 426] on label at bounding box center [471, 424] width 11 height 11
click at [466, 426] on input "checkbox" at bounding box center [470, 424] width 9 height 9
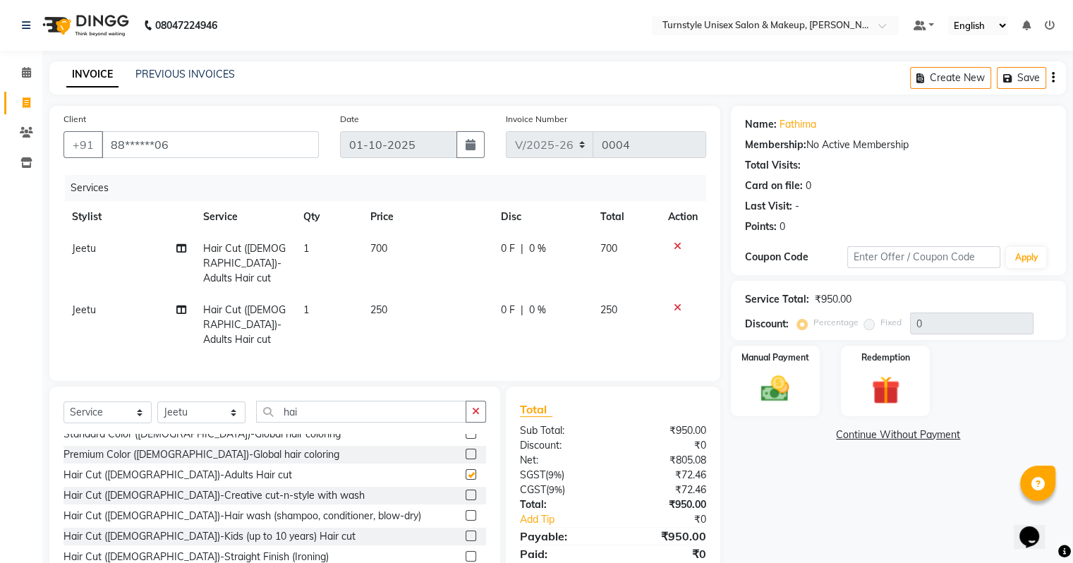
checkbox input "false"
click at [676, 247] on icon at bounding box center [678, 246] width 8 height 10
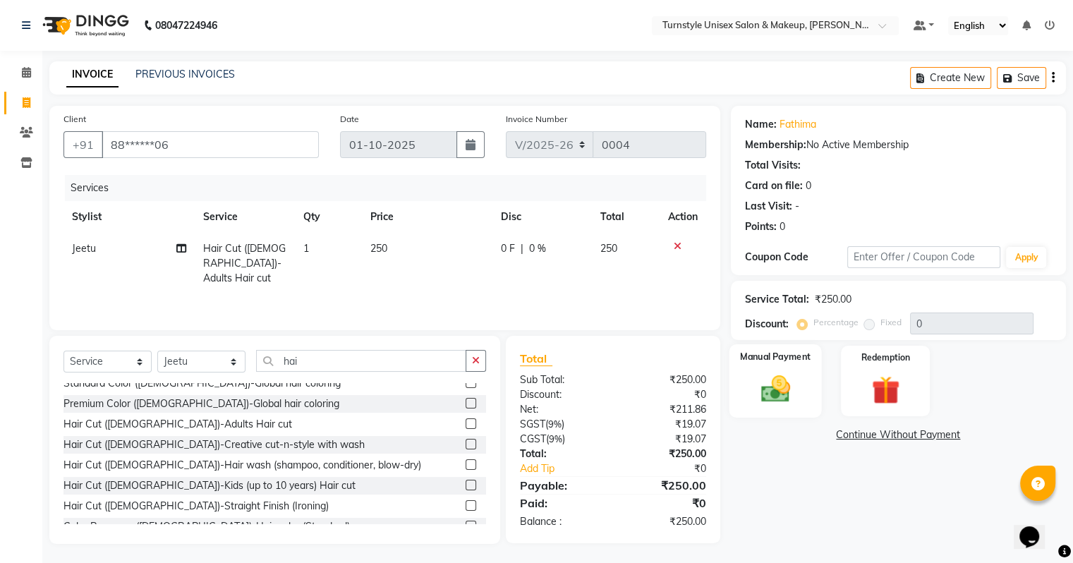
click at [770, 368] on div "Manual Payment" at bounding box center [775, 380] width 92 height 73
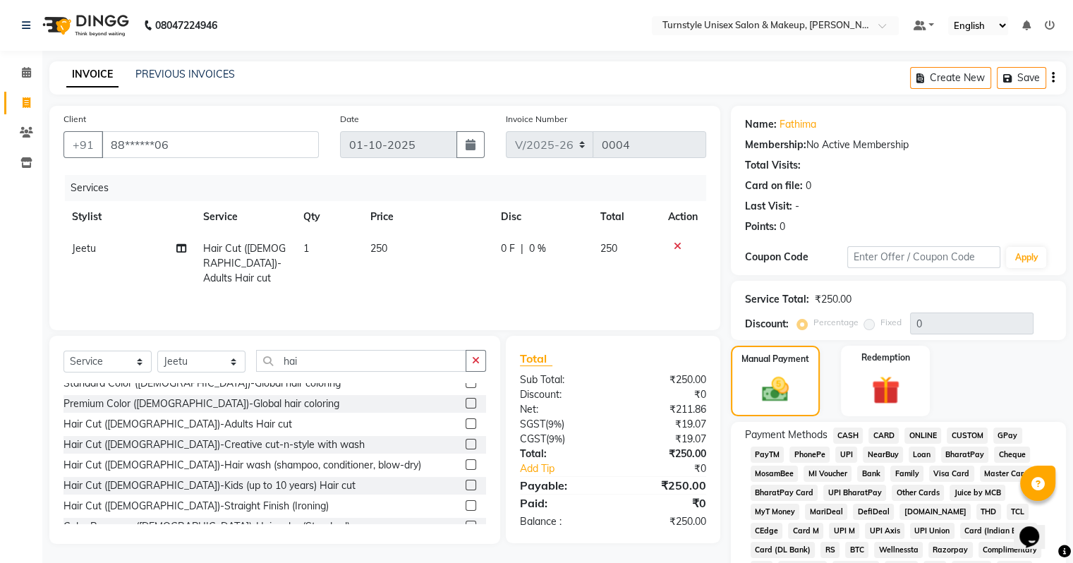
click at [843, 436] on span "CASH" at bounding box center [849, 436] width 30 height 16
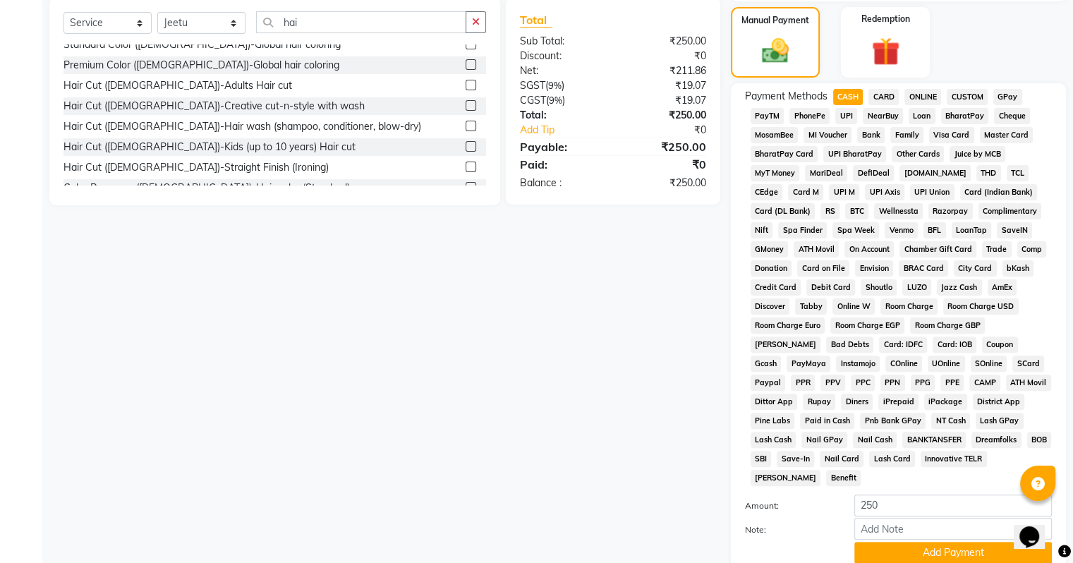
scroll to position [387, 0]
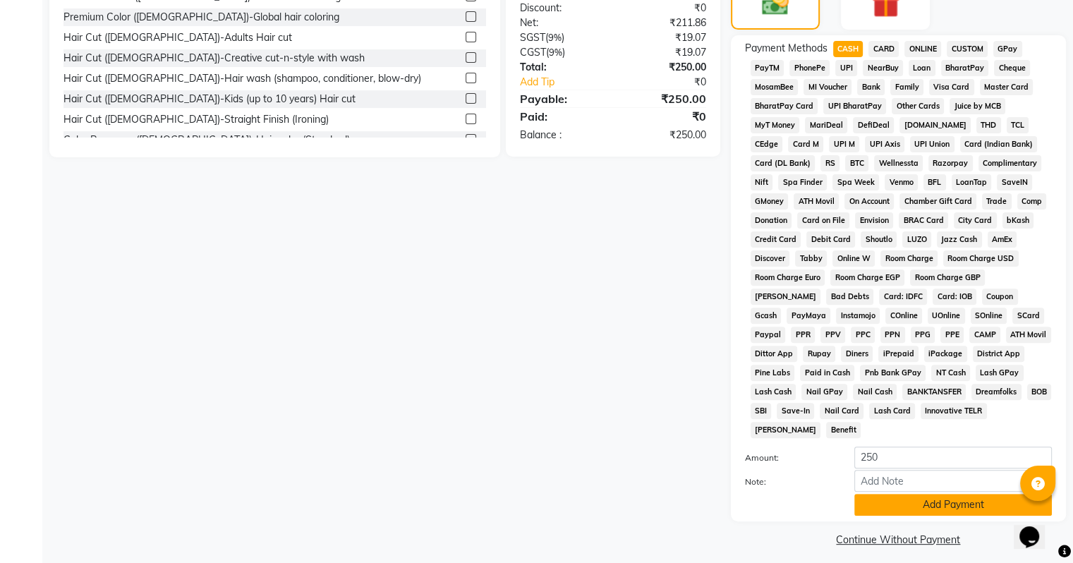
click at [977, 503] on button "Add Payment" at bounding box center [954, 505] width 198 height 22
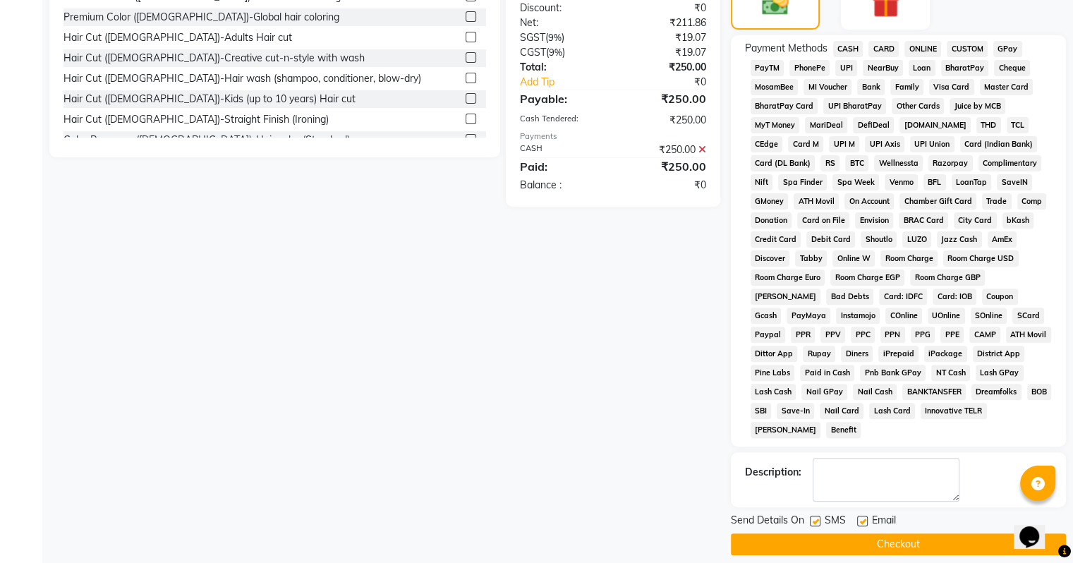
click at [862, 516] on label at bounding box center [863, 521] width 11 height 11
click at [862, 517] on input "checkbox" at bounding box center [862, 521] width 9 height 9
checkbox input "false"
click at [853, 534] on button "Checkout" at bounding box center [898, 545] width 335 height 22
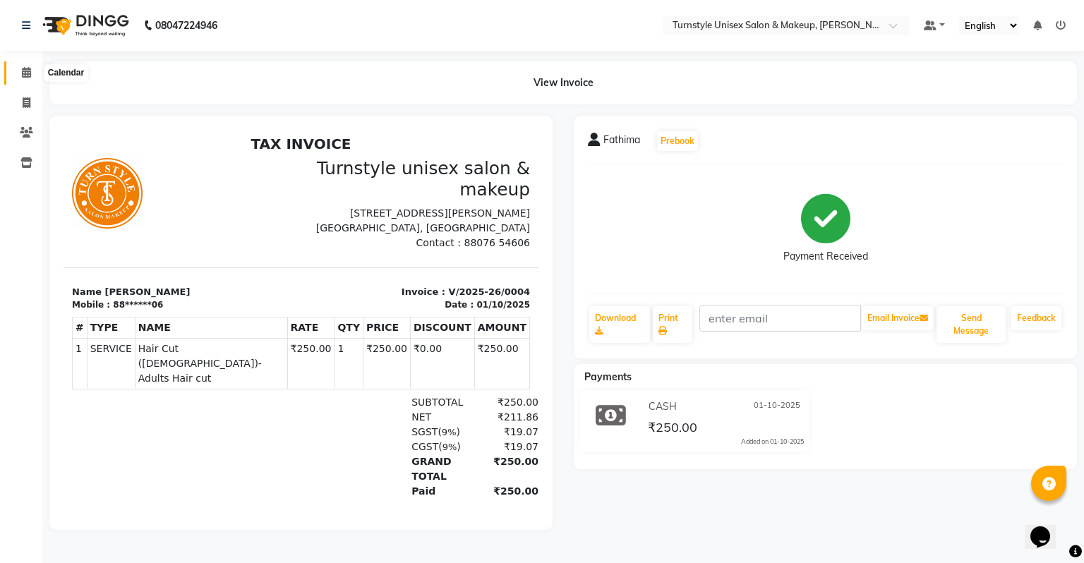
click at [22, 72] on icon at bounding box center [26, 72] width 9 height 11
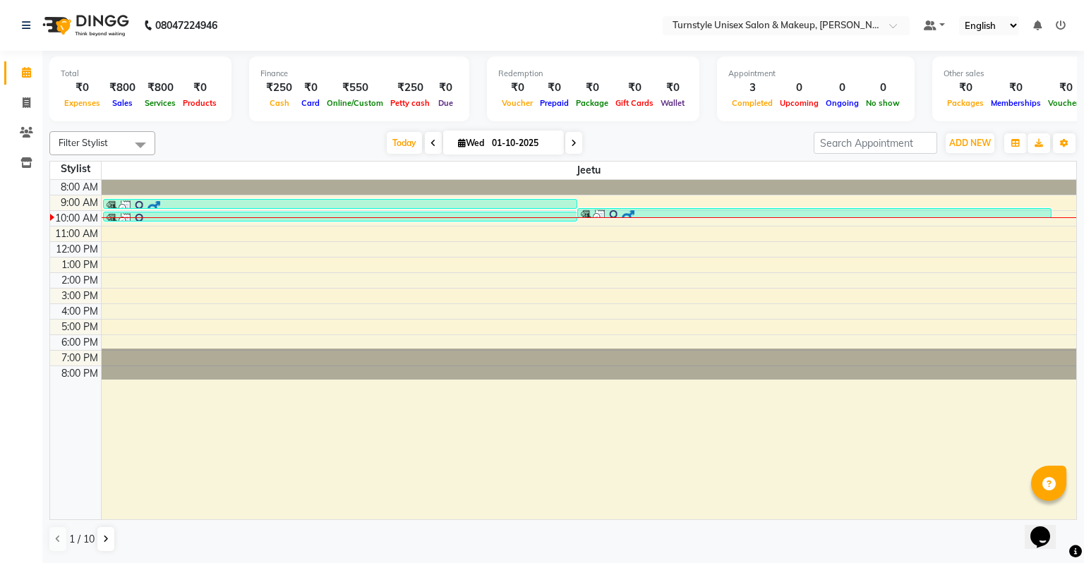
click at [1065, 21] on icon at bounding box center [1061, 25] width 10 height 10
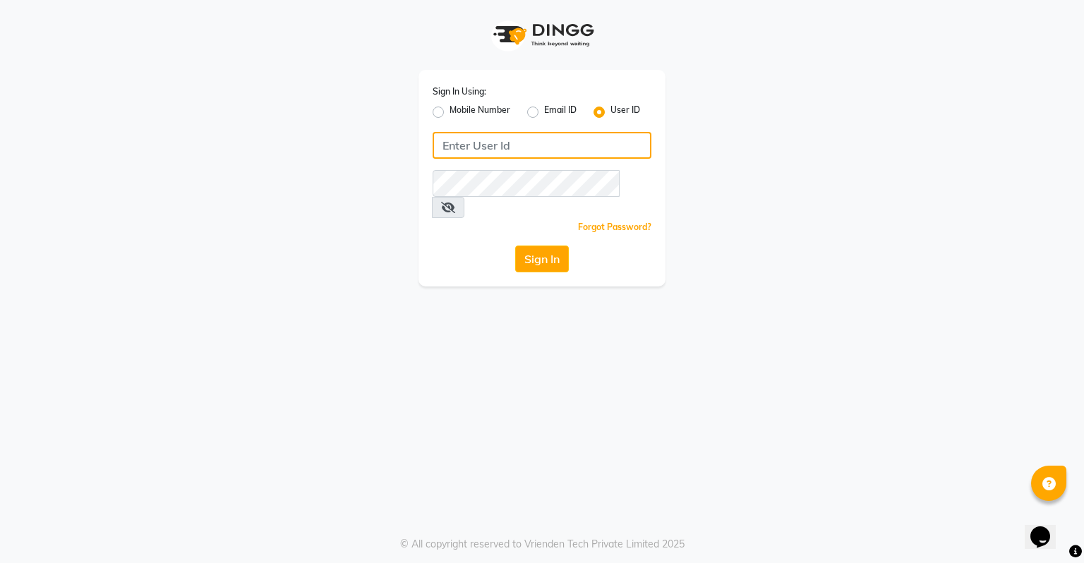
click at [549, 137] on input "Username" at bounding box center [542, 145] width 219 height 27
click at [449, 145] on input "Turnstyle" at bounding box center [542, 145] width 219 height 27
type input "turnstyle"
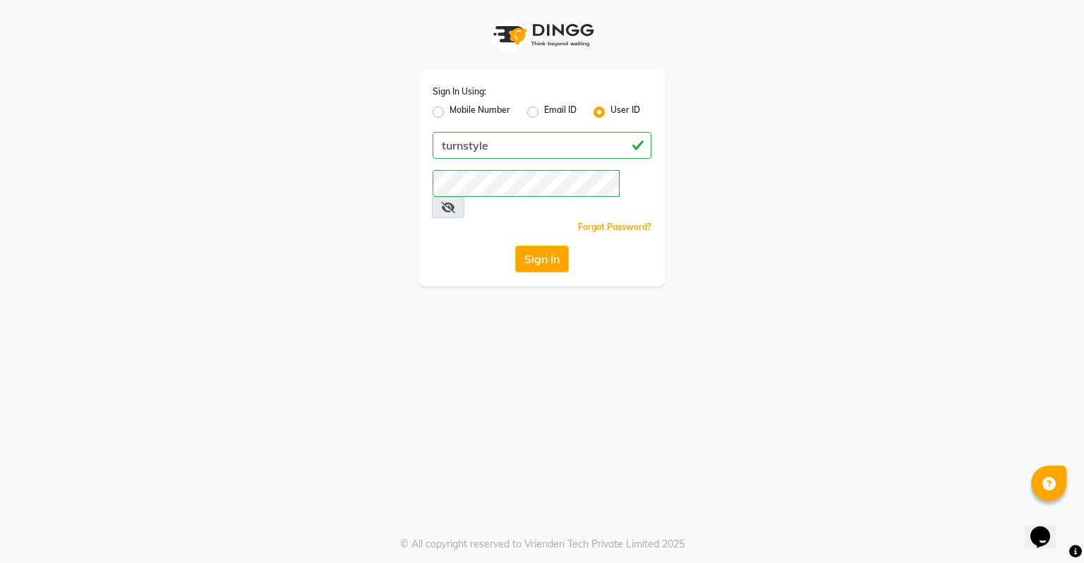
click at [464, 197] on span at bounding box center [448, 207] width 32 height 21
click at [455, 202] on icon at bounding box center [448, 207] width 14 height 11
click at [550, 246] on button "Sign In" at bounding box center [542, 259] width 54 height 27
